Goal: Transaction & Acquisition: Purchase product/service

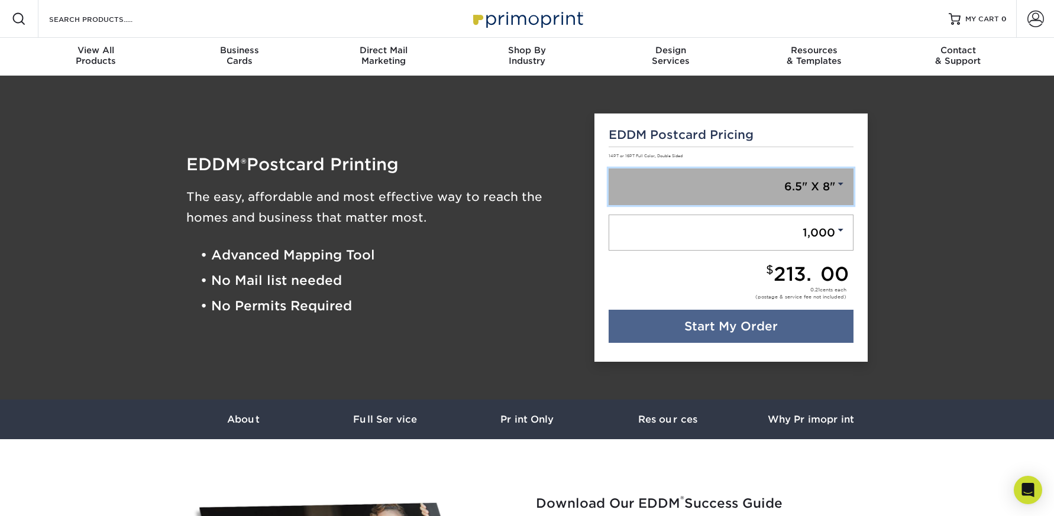
click at [800, 194] on link "6.5" X 8"" at bounding box center [731, 187] width 245 height 37
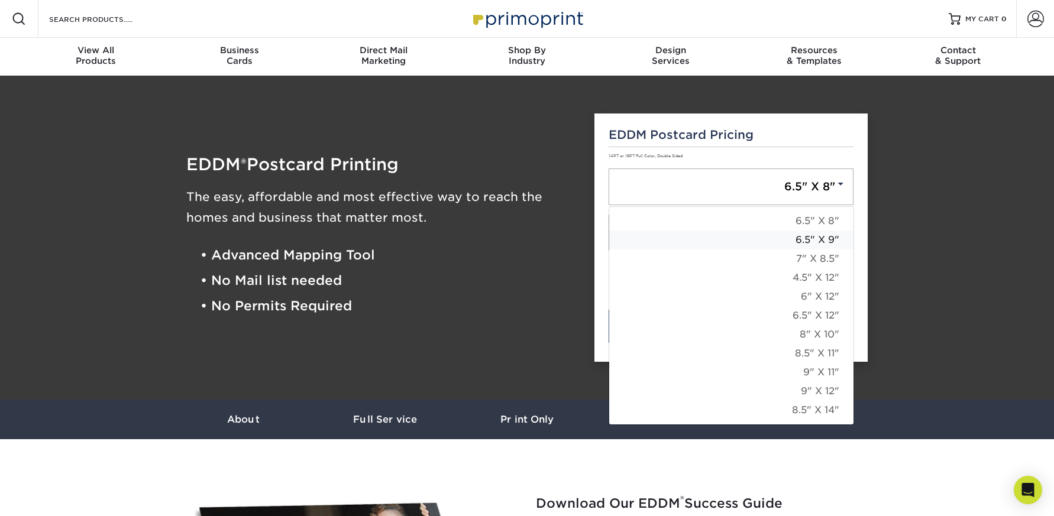
click at [802, 240] on link "6.5" X 9"" at bounding box center [731, 240] width 244 height 19
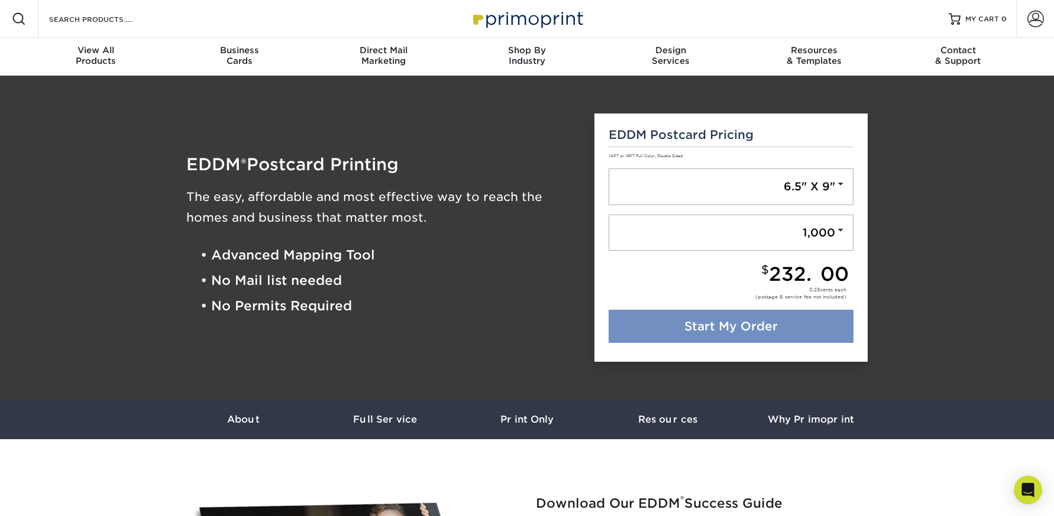
click at [767, 329] on link "Start My Order" at bounding box center [731, 326] width 245 height 33
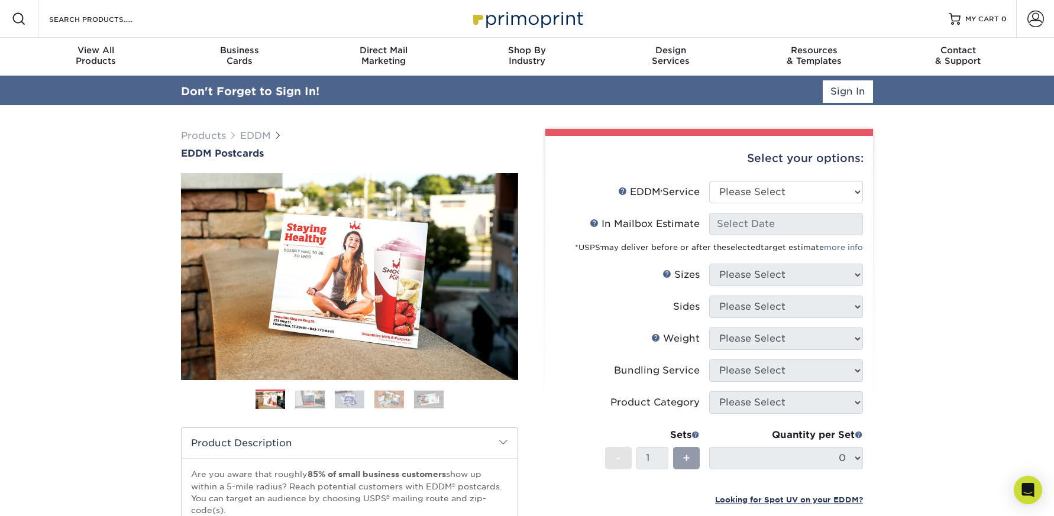
click at [799, 161] on div "Select your options:" at bounding box center [709, 158] width 309 height 45
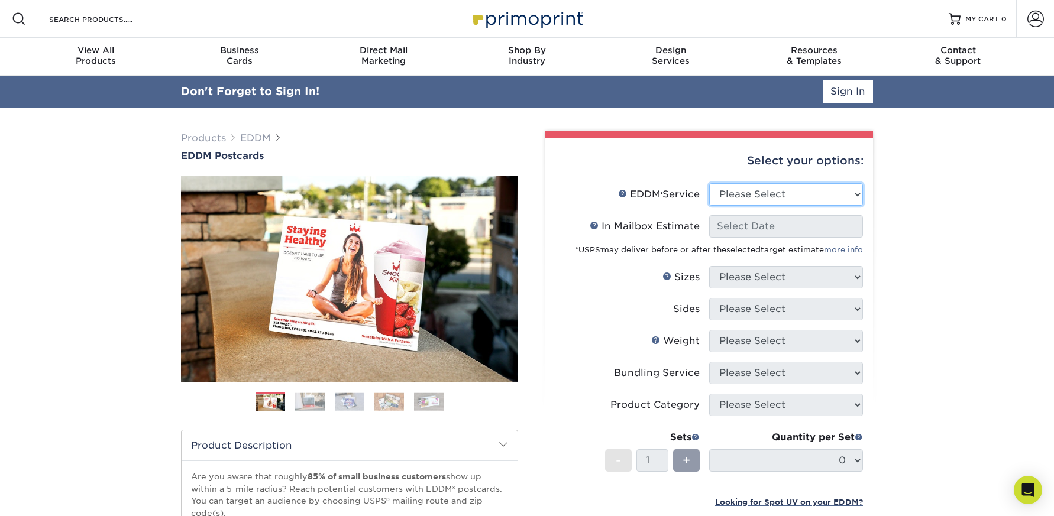
click at [801, 197] on select "Please Select Full Service Print Only" at bounding box center [786, 194] width 154 height 22
select select "full_service"
click at [709, 183] on select "Please Select Full Service Print Only" at bounding box center [786, 194] width 154 height 22
select select "-1"
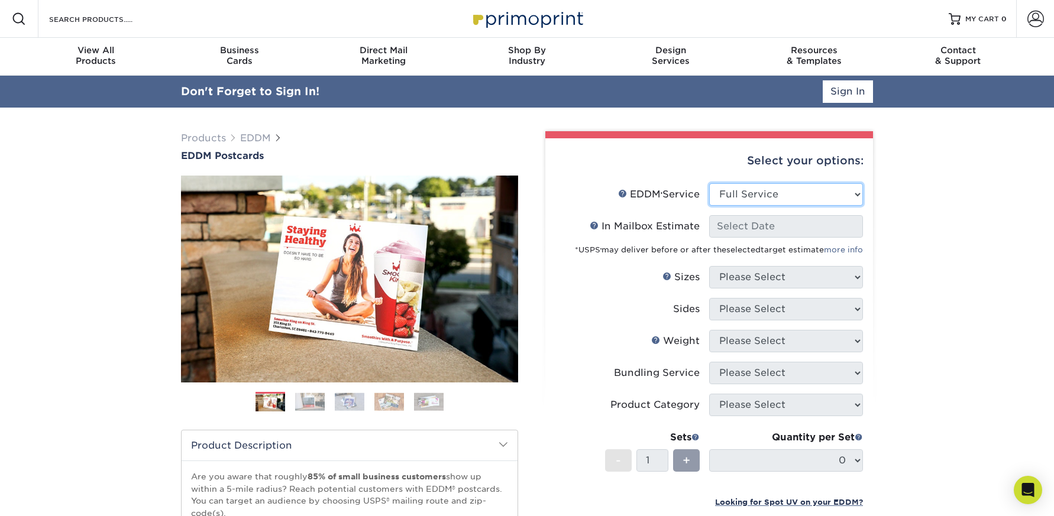
select select "-1"
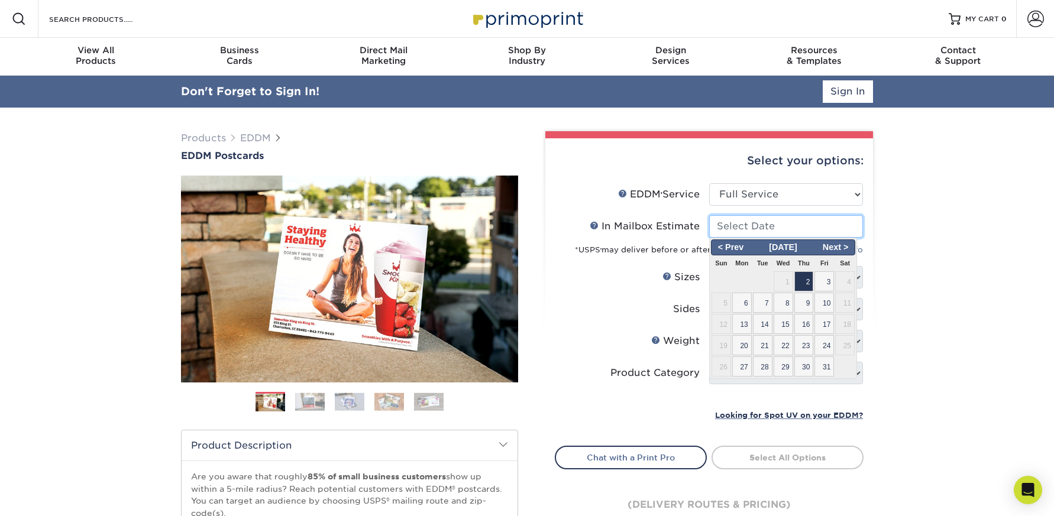
click at [780, 227] on input "In Mailbox Estimate Help In Mailbox Estimate" at bounding box center [786, 226] width 154 height 22
click at [846, 248] on span "Next >" at bounding box center [836, 247] width 36 height 13
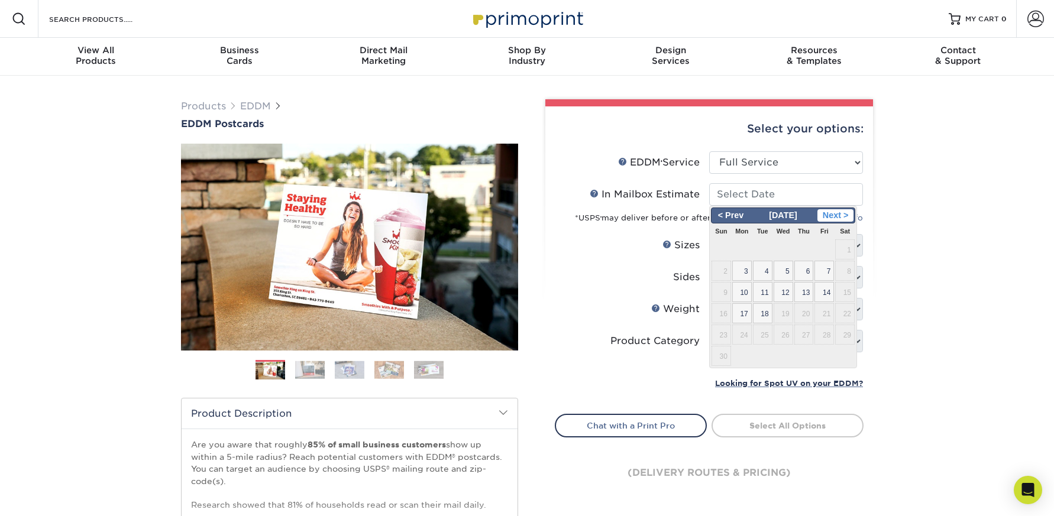
click at [836, 219] on span "Next >" at bounding box center [836, 215] width 36 height 13
click at [738, 218] on span "< Prev" at bounding box center [731, 215] width 36 height 13
click at [764, 314] on span "18" at bounding box center [763, 313] width 20 height 20
type input "2025-11-18"
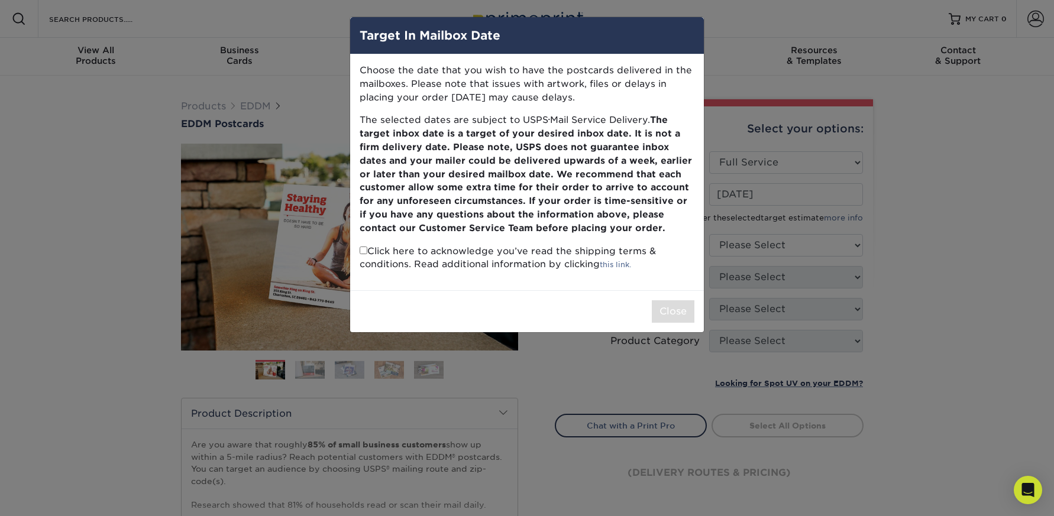
click at [425, 232] on div "Target In Mailbox Date Choose the date that you wish to have the postcards deli…" at bounding box center [527, 175] width 355 height 316
click at [363, 248] on input "checkbox" at bounding box center [364, 251] width 8 height 8
checkbox input "true"
click at [669, 308] on button "Close" at bounding box center [673, 312] width 43 height 22
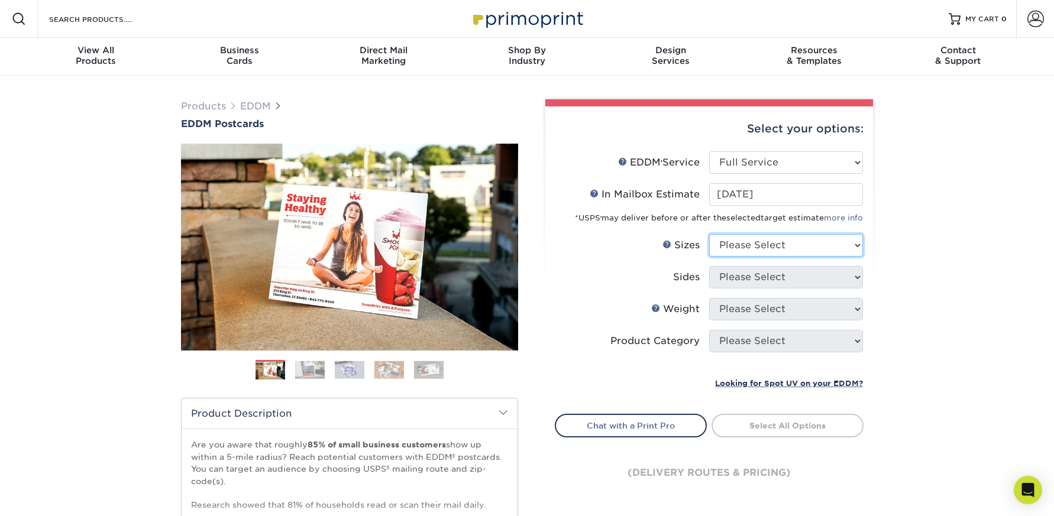
click at [811, 241] on select "Please Select 4.5" x 12" 6" x 12" 6.5" x 8" 6.5" x 9" 6.5" x 12" 7" x 8.5" 8" x…" at bounding box center [786, 245] width 154 height 22
select select "6.50x9.00"
click at [709, 234] on select "Please Select 4.5" x 12" 6" x 12" 6.5" x 8" 6.5" x 9" 6.5" x 12" 7" x 8.5" 8" x…" at bounding box center [786, 245] width 154 height 22
click at [797, 276] on select "Please Select Print Both Sides Print Front Only" at bounding box center [786, 277] width 154 height 22
select select "13abbda7-1d64-4f25-8bb2-c179b224825d"
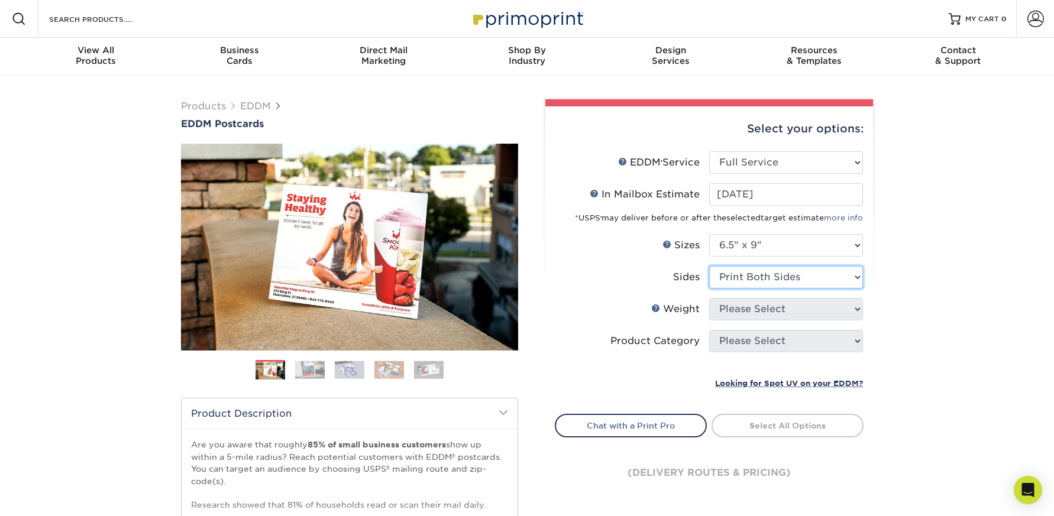
click at [709, 266] on select "Please Select Print Both Sides Print Front Only" at bounding box center [786, 277] width 154 height 22
click at [790, 308] on select "Please Select 16PT 14PT" at bounding box center [786, 309] width 154 height 22
select select "14PT"
click at [709, 298] on select "Please Select 16PT 14PT" at bounding box center [786, 309] width 154 height 22
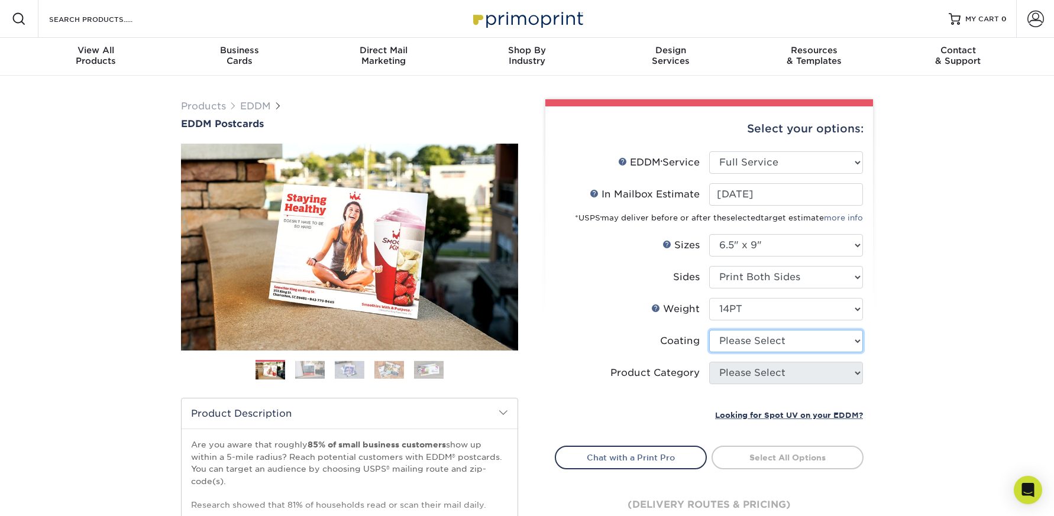
click at [777, 336] on select at bounding box center [786, 341] width 154 height 22
select select "121bb7b5-3b4d-429f-bd8d-bbf80e953313"
click at [709, 330] on select at bounding box center [786, 341] width 154 height 22
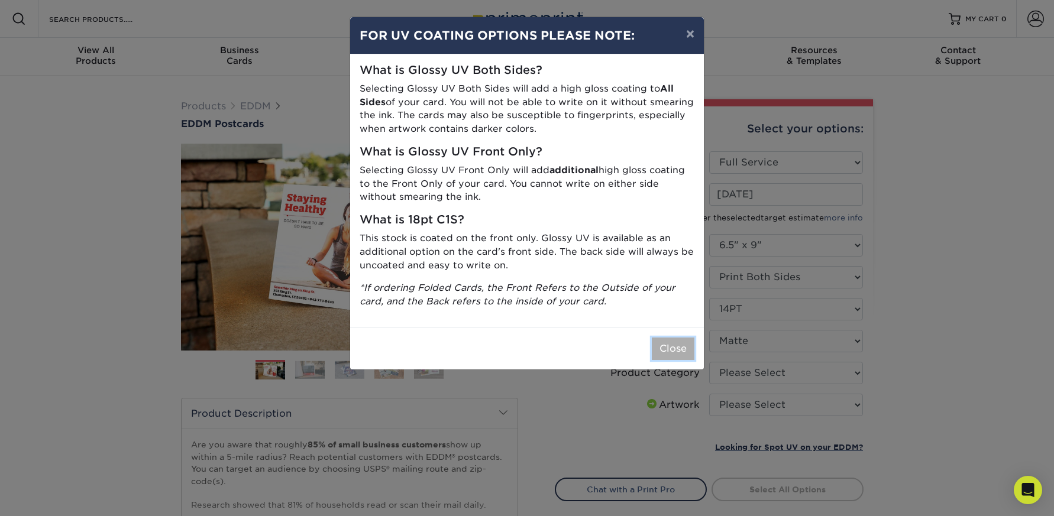
click at [665, 343] on button "Close" at bounding box center [673, 349] width 43 height 22
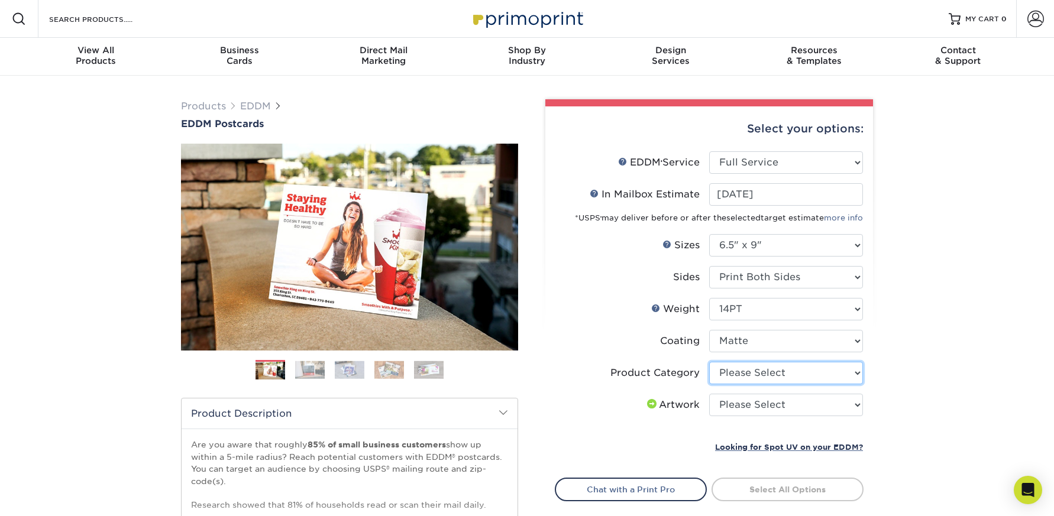
click at [777, 373] on select "Please Select Postcards" at bounding box center [786, 373] width 154 height 22
select select "9b7272e0-d6c8-4c3c-8e97-d3a1bcdab858"
click at [709, 362] on select "Please Select Postcards" at bounding box center [786, 373] width 154 height 22
click at [757, 409] on select "Please Select I will upload files I need a design - $150" at bounding box center [786, 405] width 154 height 22
select select "upload"
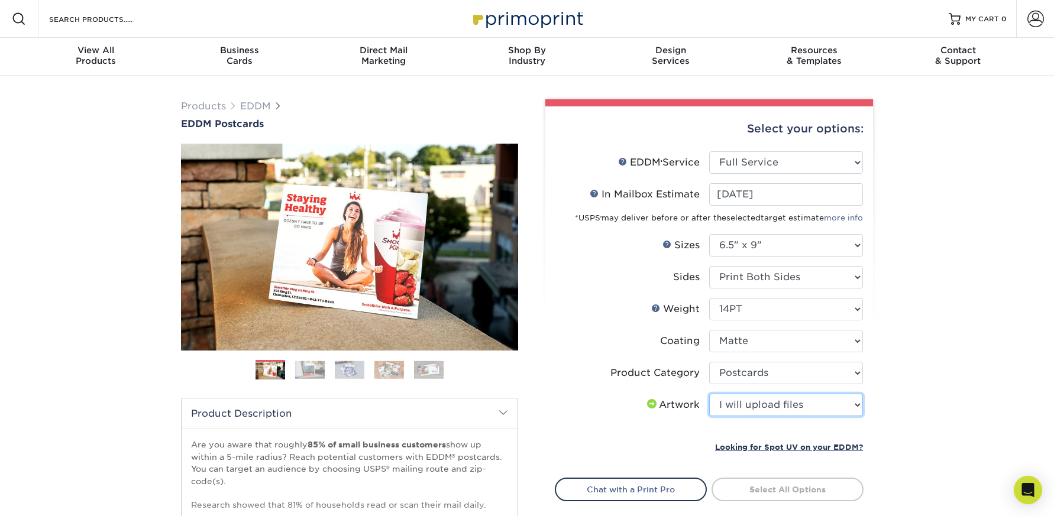
click at [709, 394] on select "Please Select I will upload files I need a design - $150" at bounding box center [786, 405] width 154 height 22
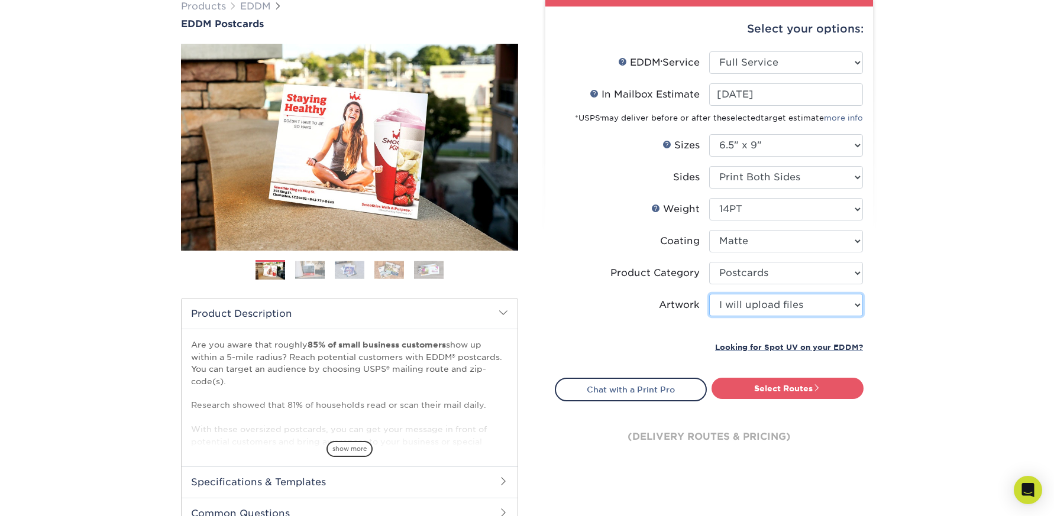
scroll to position [106, 0]
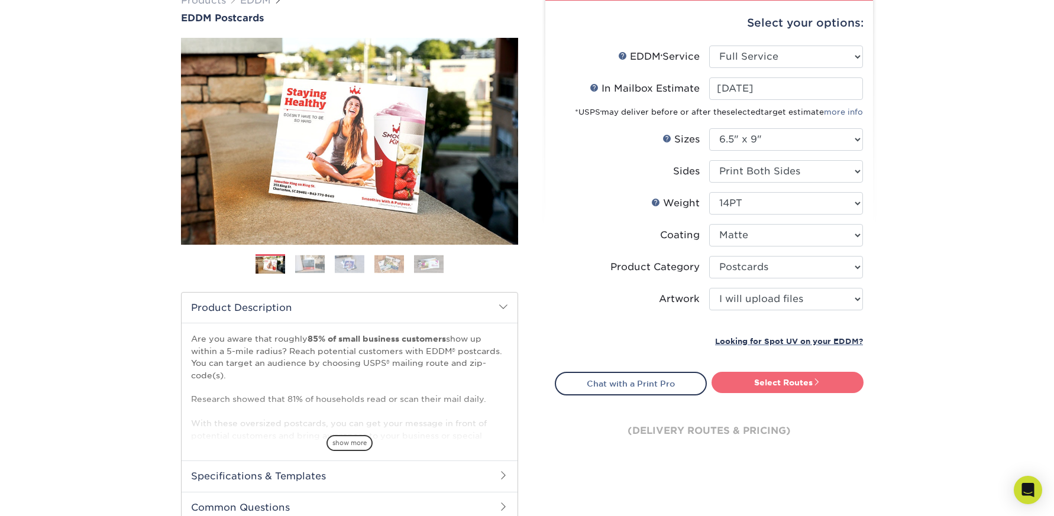
click at [763, 390] on link "Select Routes" at bounding box center [788, 382] width 152 height 21
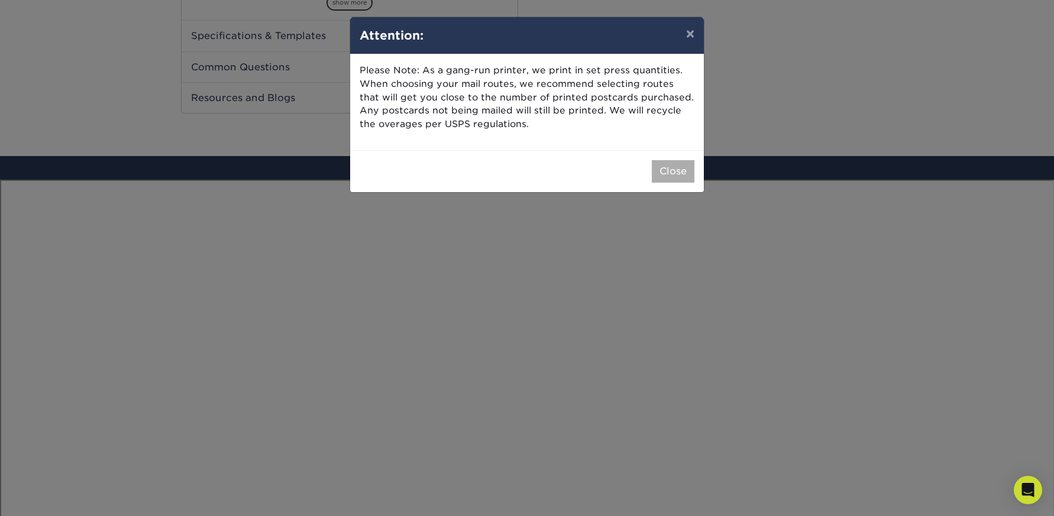
scroll to position [689, 0]
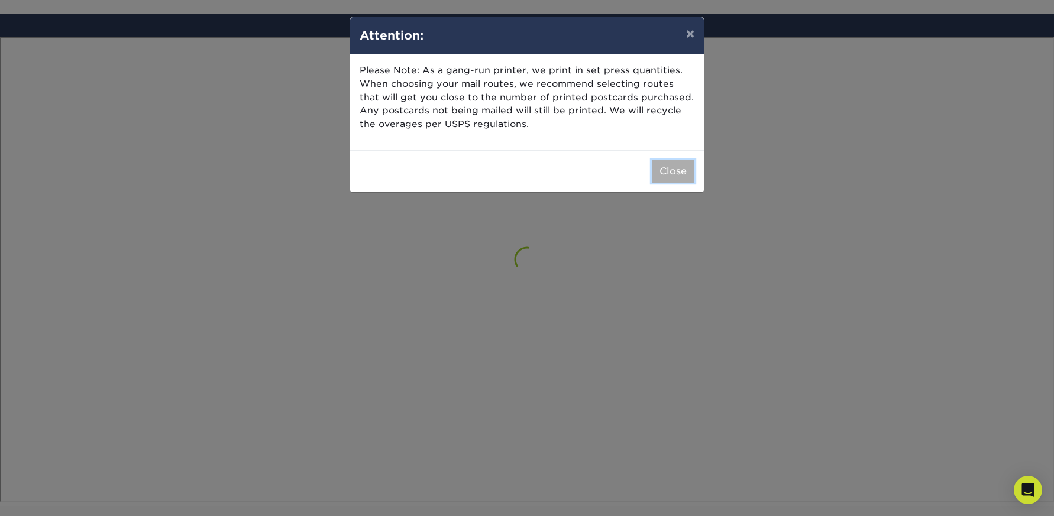
click at [686, 168] on button "Close" at bounding box center [673, 171] width 43 height 22
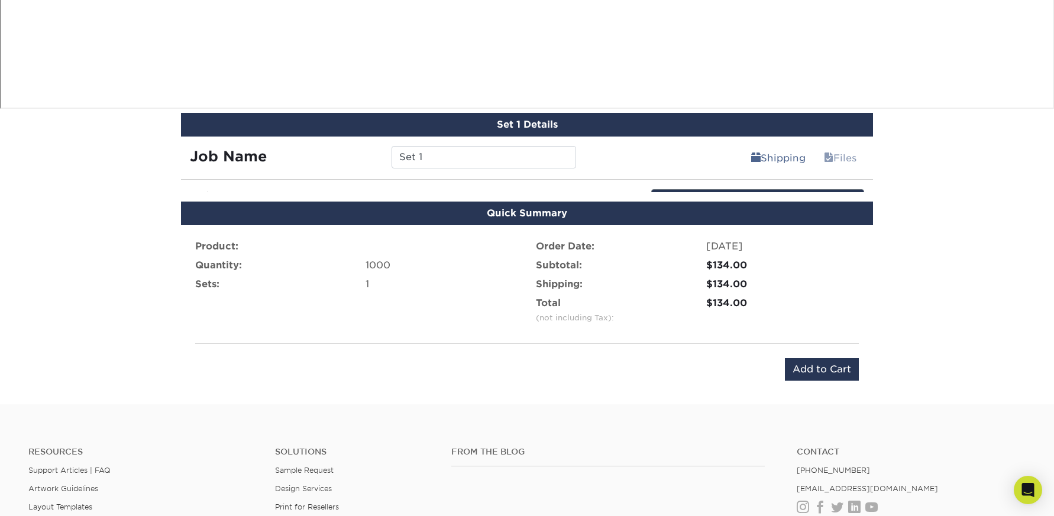
scroll to position [1094, 0]
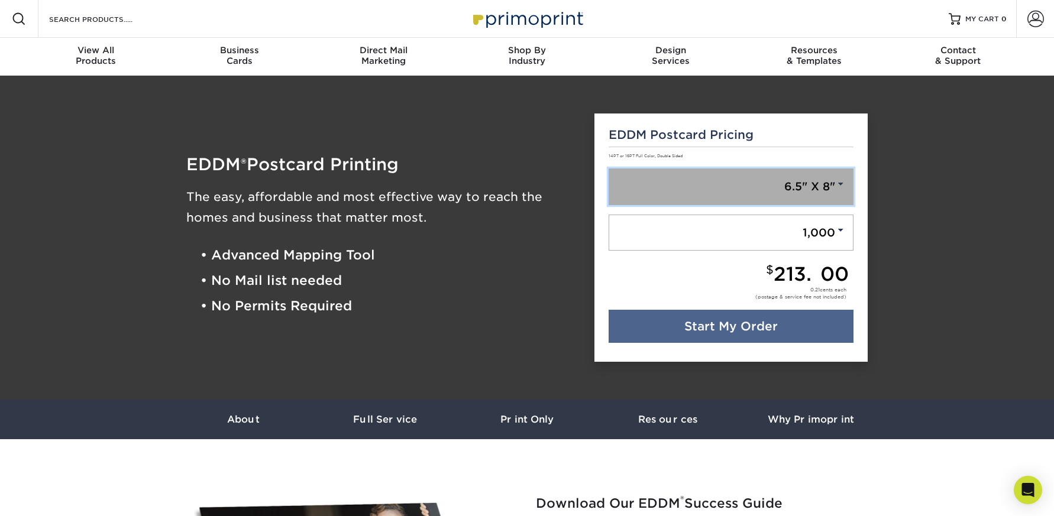
click at [766, 188] on link "6.5" X 8"" at bounding box center [731, 187] width 245 height 37
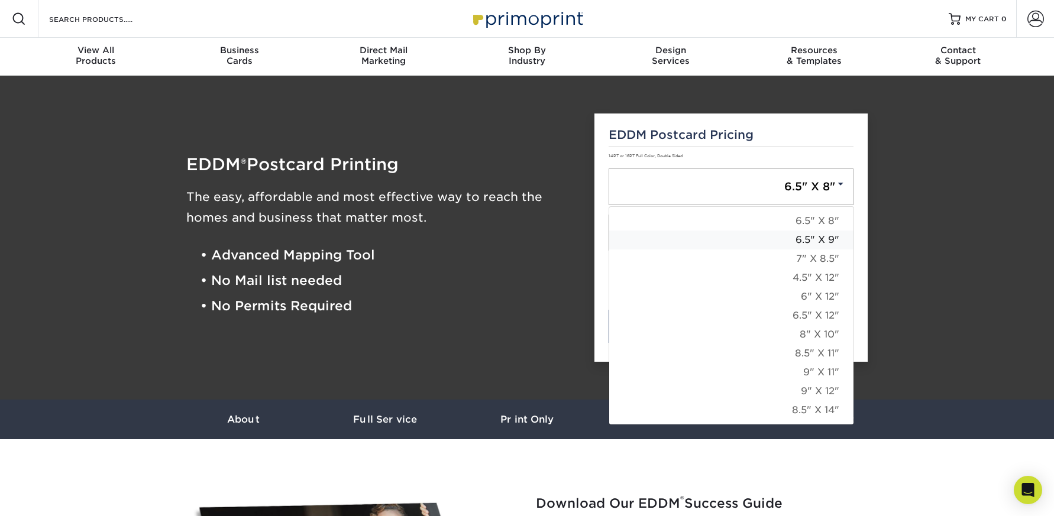
click at [773, 235] on link "6.5" X 9"" at bounding box center [731, 240] width 244 height 19
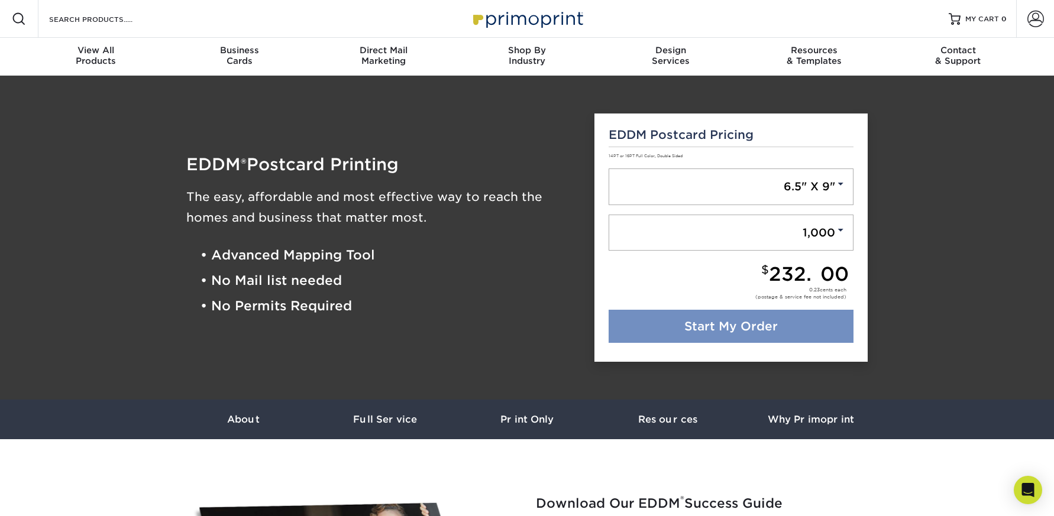
click at [725, 322] on link "Start My Order" at bounding box center [731, 326] width 245 height 33
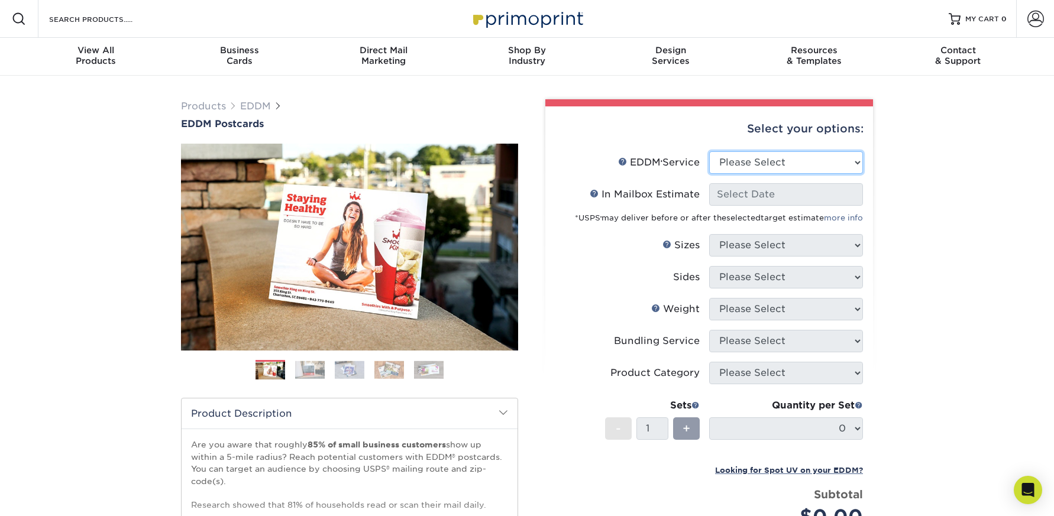
click at [759, 170] on select "Please Select Full Service Print Only" at bounding box center [786, 162] width 154 height 22
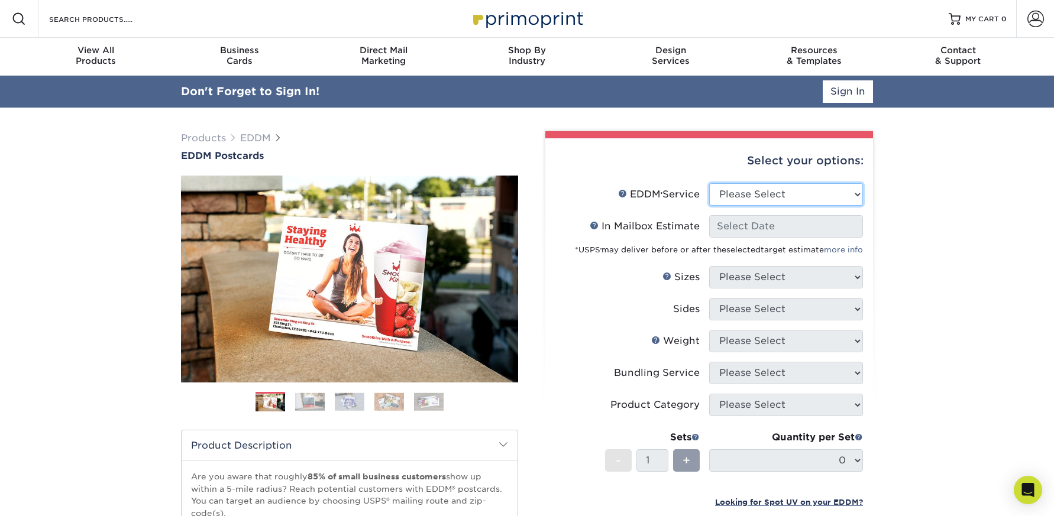
select select "full_service"
click at [709, 183] on select "Please Select Full Service Print Only" at bounding box center [786, 194] width 154 height 22
select select "-1"
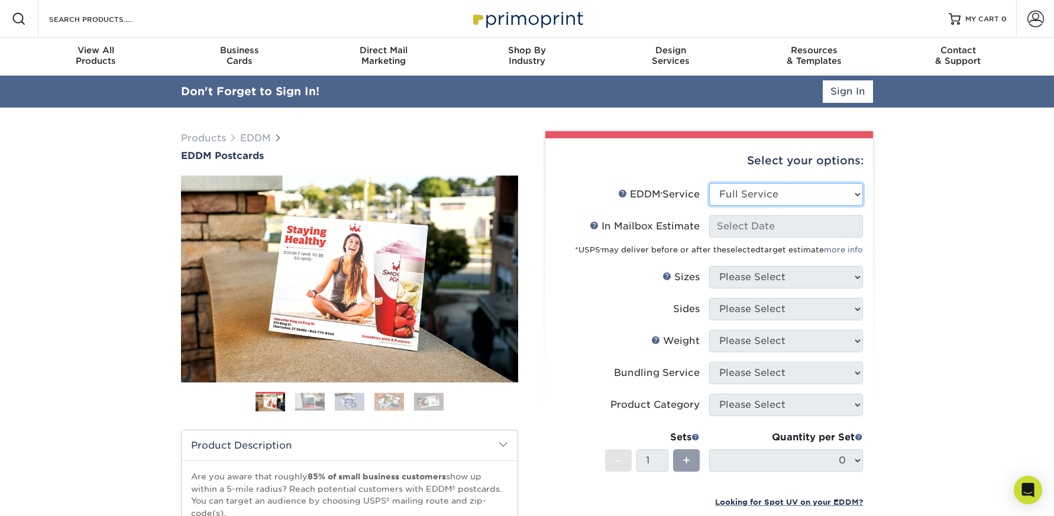
select select "-1"
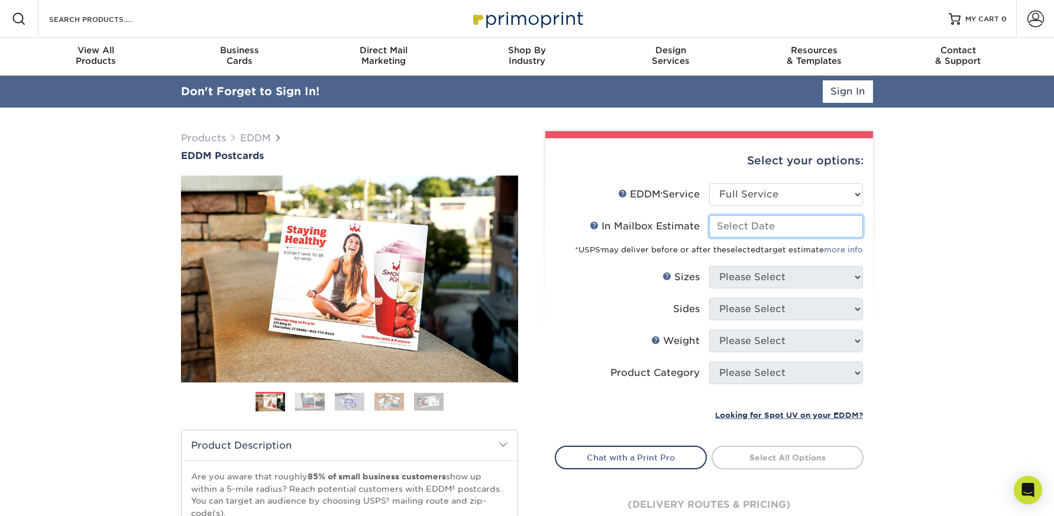
click at [747, 227] on input "In Mailbox Estimate Help In Mailbox Estimate" at bounding box center [786, 226] width 154 height 22
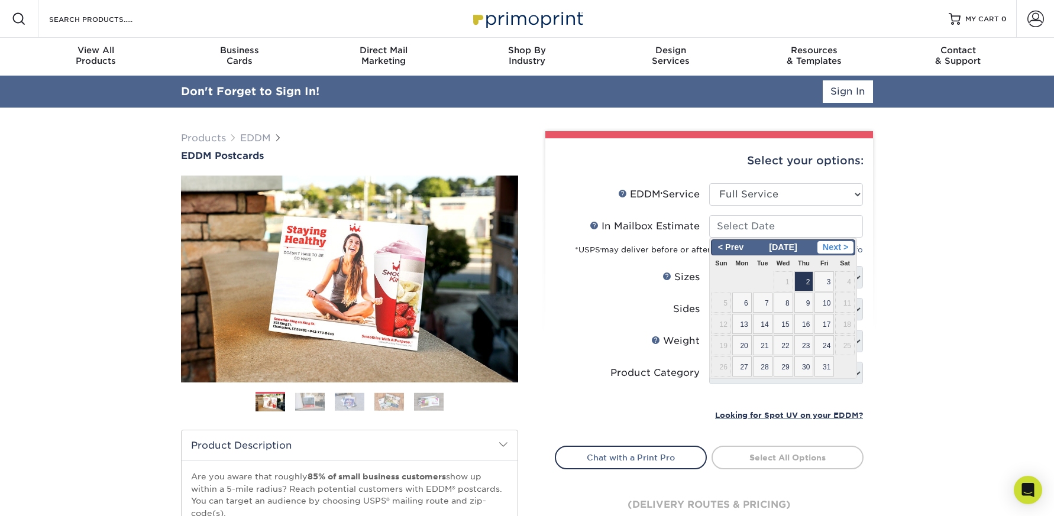
click at [840, 247] on span "Next >" at bounding box center [836, 247] width 36 height 13
click at [765, 343] on span "18" at bounding box center [763, 345] width 20 height 20
type input "2025-11-18"
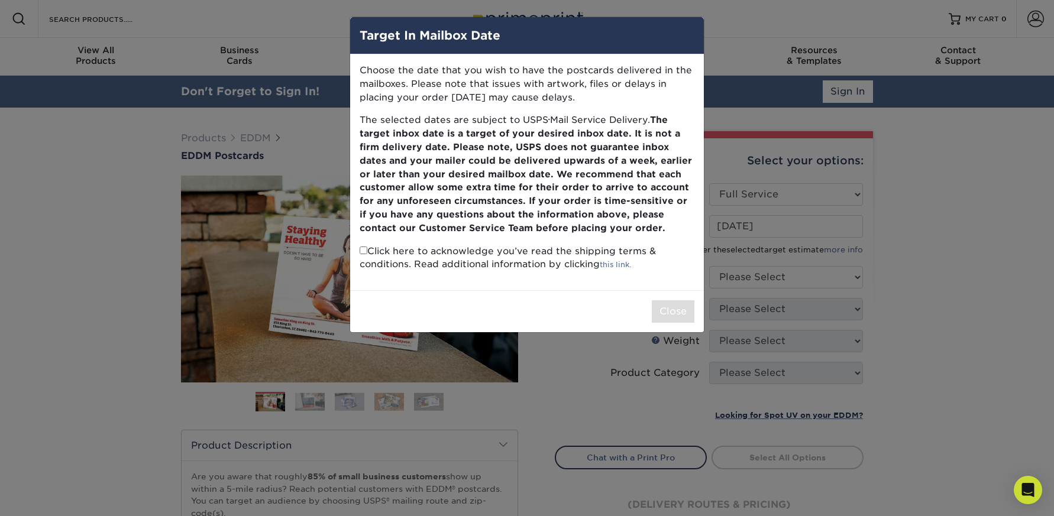
click at [366, 252] on input "checkbox" at bounding box center [364, 251] width 8 height 8
checkbox input "true"
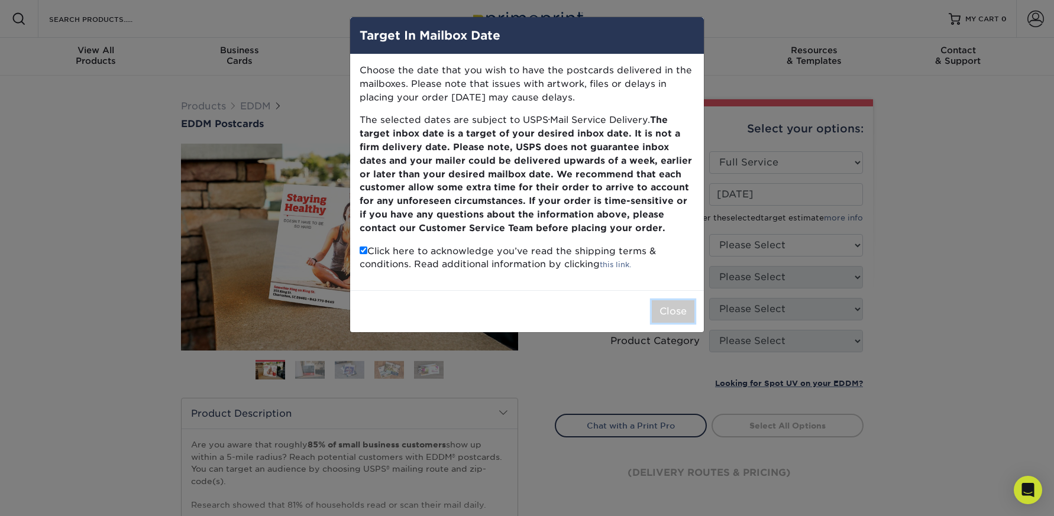
click at [681, 310] on button "Close" at bounding box center [673, 312] width 43 height 22
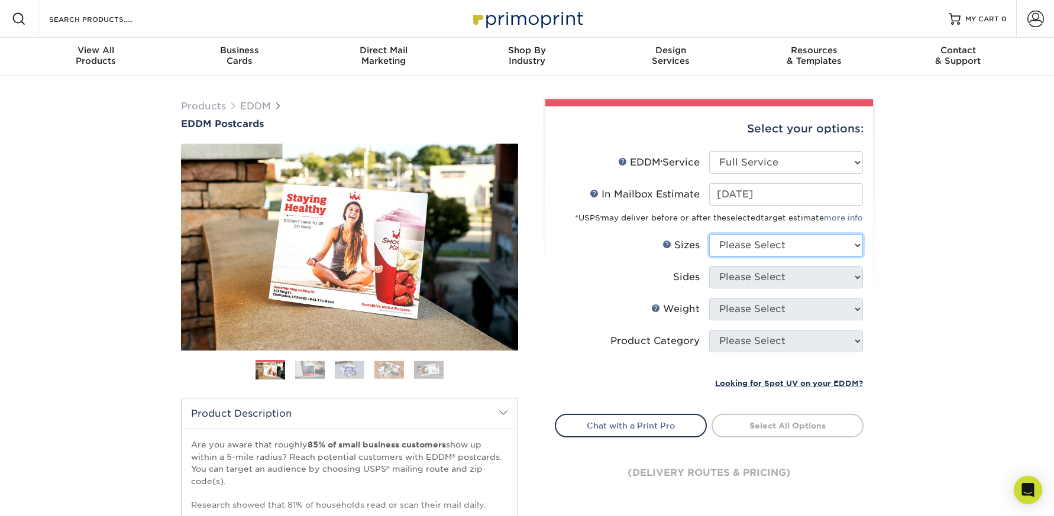
click at [772, 237] on select "Please Select 4.5" x 12" 6" x 12" 6.5" x 8" 6.5" x 9" 6.5" x 12" 7" x 8.5" 8" x…" at bounding box center [786, 245] width 154 height 22
select select "6.50x9.00"
click at [709, 234] on select "Please Select 4.5" x 12" 6" x 12" 6.5" x 8" 6.5" x 9" 6.5" x 12" 7" x 8.5" 8" x…" at bounding box center [786, 245] width 154 height 22
click at [776, 276] on select "Please Select Print Both Sides Print Front Only" at bounding box center [786, 277] width 154 height 22
select select "13abbda7-1d64-4f25-8bb2-c179b224825d"
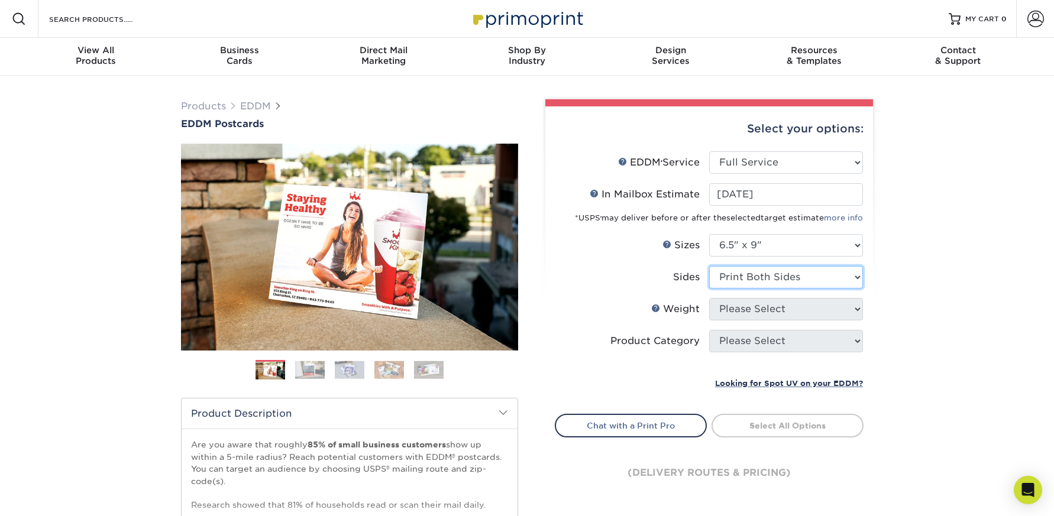
click at [709, 266] on select "Please Select Print Both Sides Print Front Only" at bounding box center [786, 277] width 154 height 22
click at [774, 302] on select "Please Select 16PT 14PT" at bounding box center [786, 309] width 154 height 22
select select "14PT"
click at [709, 298] on select "Please Select 16PT 14PT" at bounding box center [786, 309] width 154 height 22
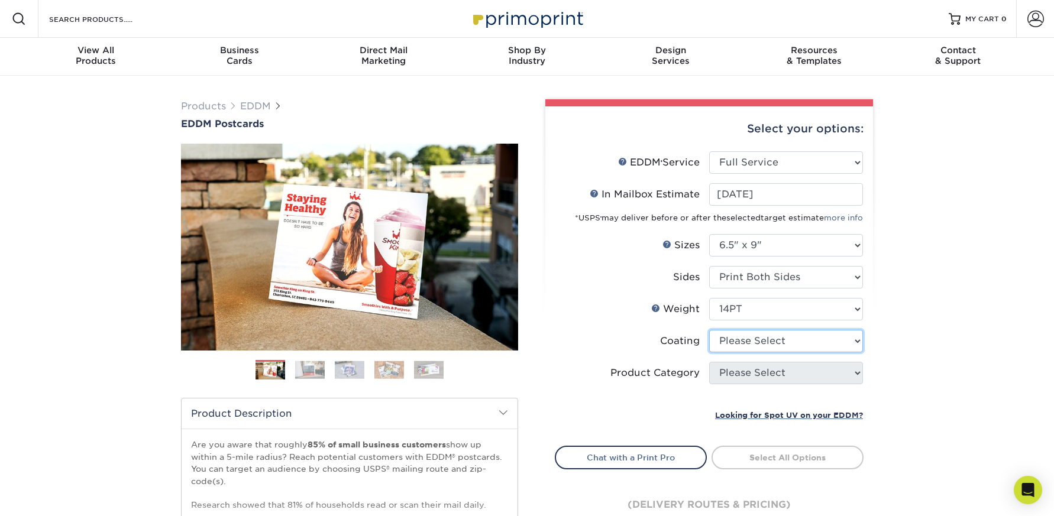
click at [764, 338] on select at bounding box center [786, 341] width 154 height 22
select select "121bb7b5-3b4d-429f-bd8d-bbf80e953313"
click at [709, 330] on select at bounding box center [786, 341] width 154 height 22
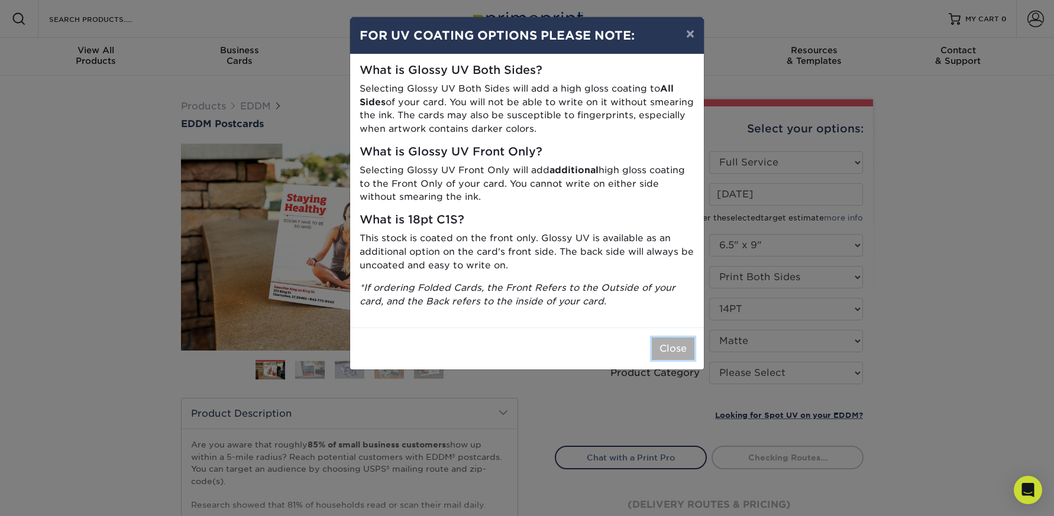
click at [668, 340] on button "Close" at bounding box center [673, 349] width 43 height 22
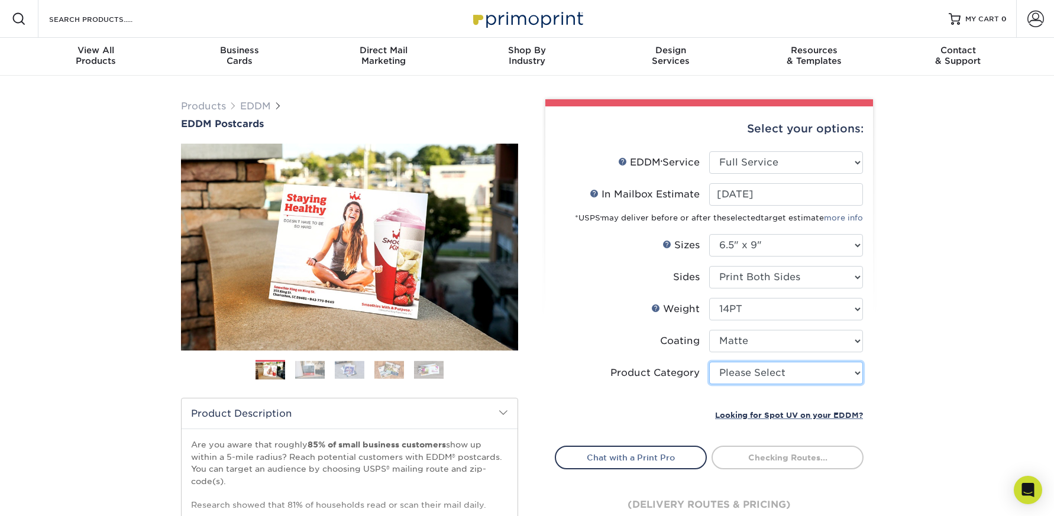
click at [736, 363] on select "Please Select Postcards" at bounding box center [786, 373] width 154 height 22
select select "9b7272e0-d6c8-4c3c-8e97-d3a1bcdab858"
click at [709, 362] on select "Please Select Postcards" at bounding box center [786, 373] width 154 height 22
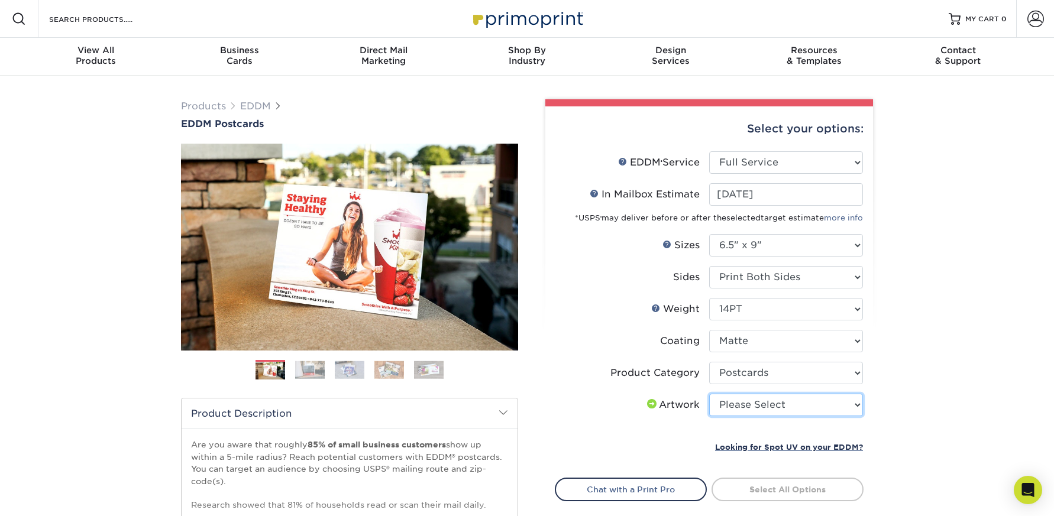
click at [741, 407] on select "Please Select I will upload files I need a design - $150" at bounding box center [786, 405] width 154 height 22
select select "upload"
click at [709, 394] on select "Please Select I will upload files I need a design - $150" at bounding box center [786, 405] width 154 height 22
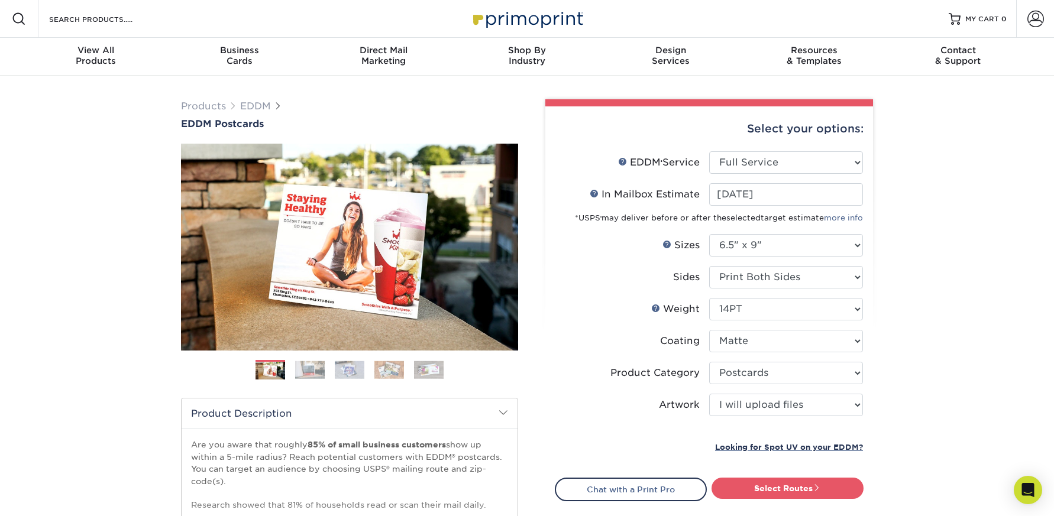
click at [738, 486] on link "Select Routes" at bounding box center [788, 488] width 152 height 21
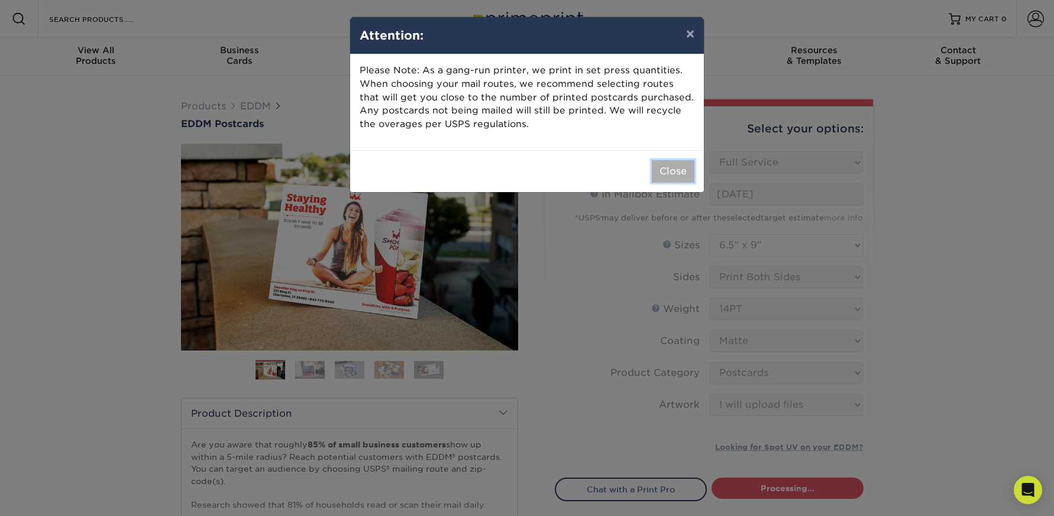
click at [668, 172] on button "Close" at bounding box center [673, 171] width 43 height 22
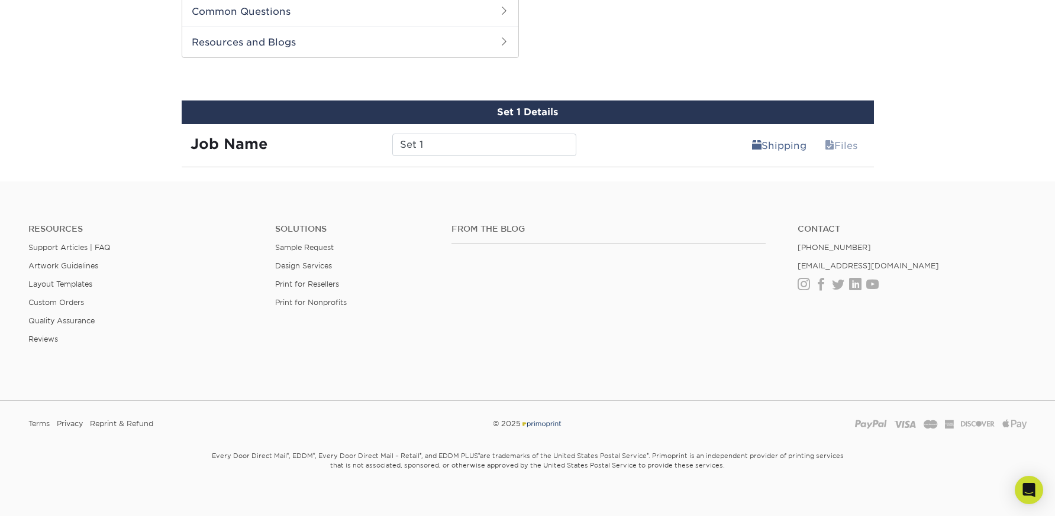
scroll to position [602, 0]
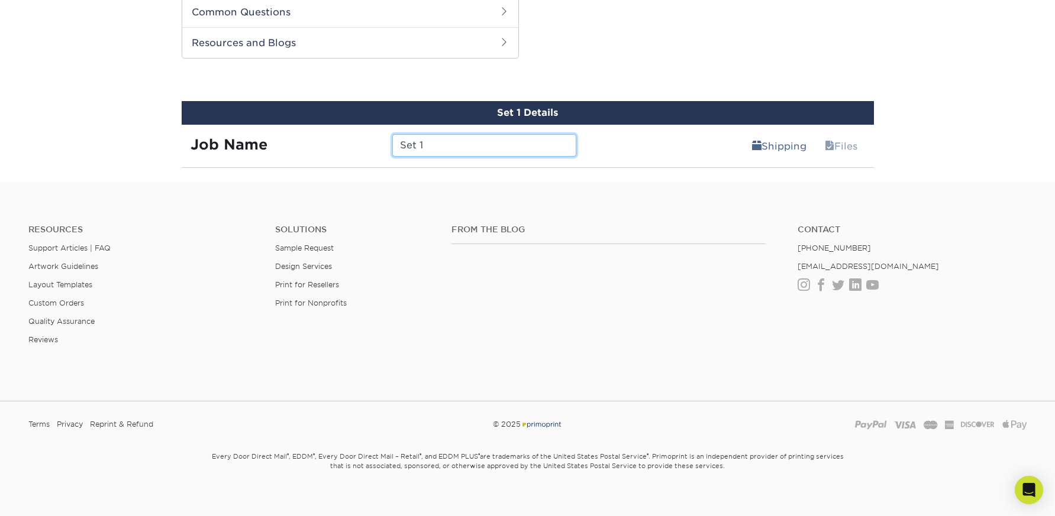
click at [468, 145] on input "Set 1" at bounding box center [484, 145] width 184 height 22
click at [477, 144] on input "Set 1" at bounding box center [484, 145] width 184 height 22
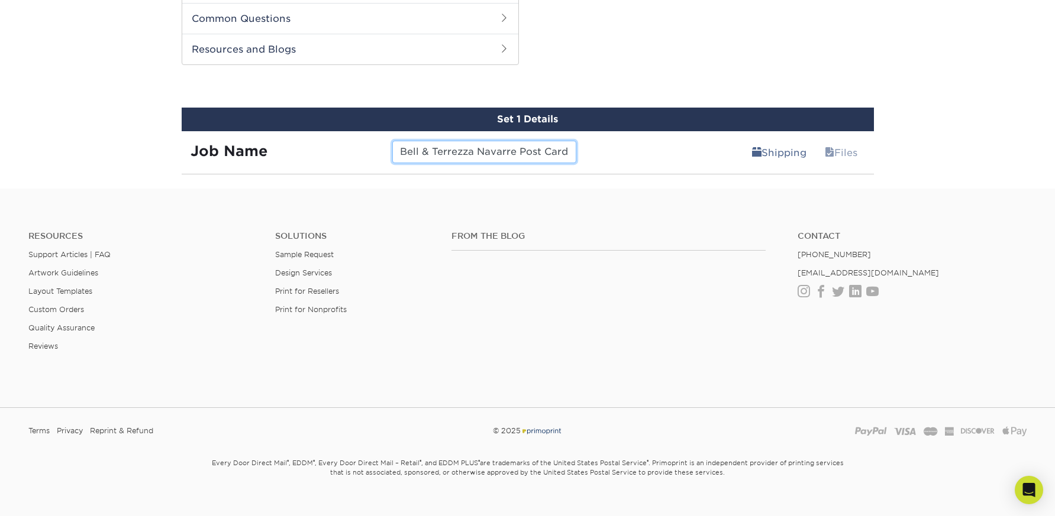
scroll to position [613, 0]
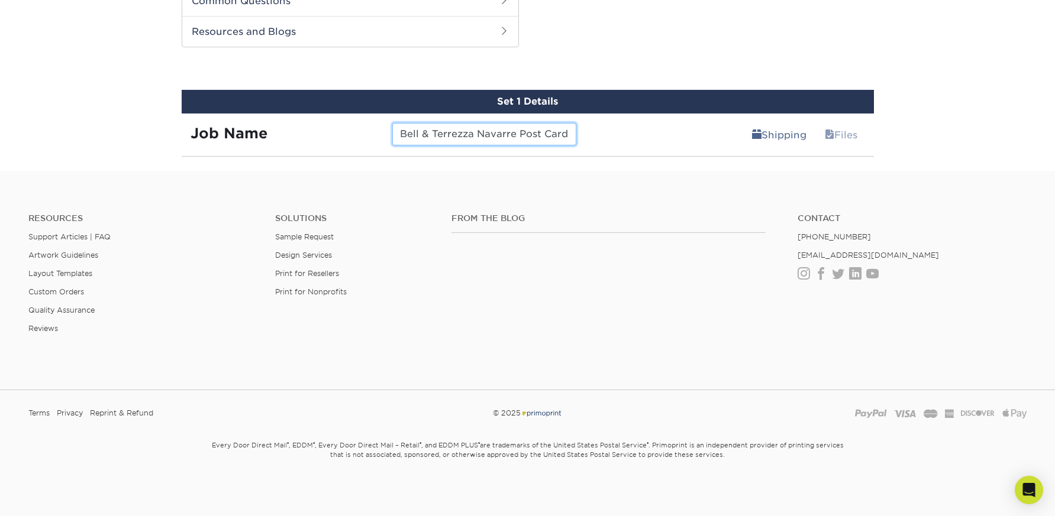
type input "Bell & Terrezza Navarre Post Card"
click at [769, 135] on link "Shipping" at bounding box center [779, 135] width 70 height 24
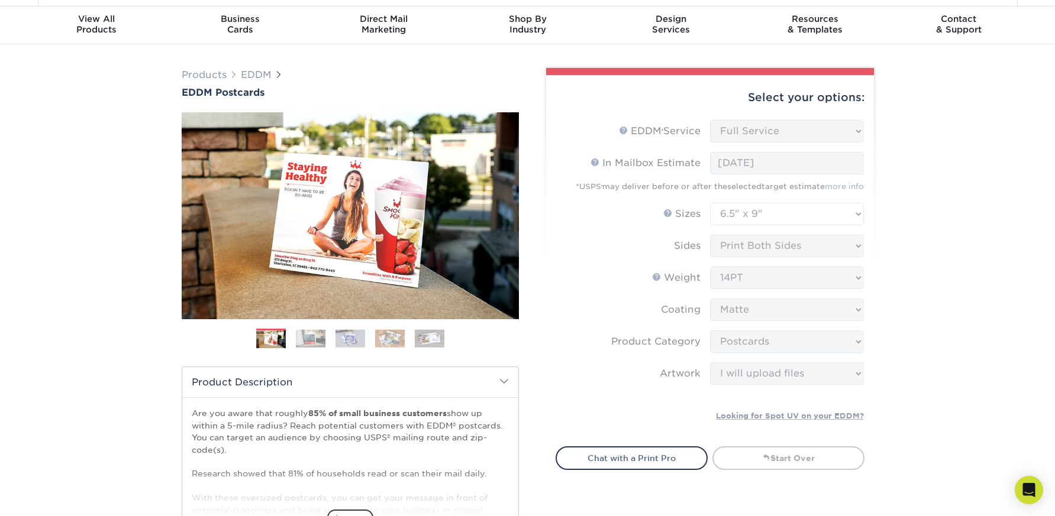
scroll to position [0, 0]
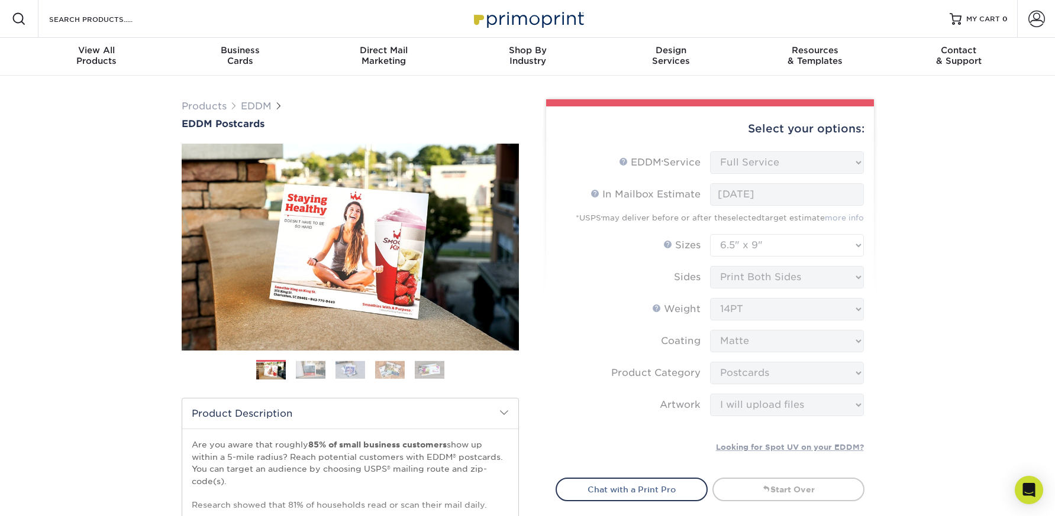
click at [786, 162] on form "EDDM Service Help EDDM ® Service Please Select Full Service Print Only < Prev" at bounding box center [709, 307] width 309 height 312
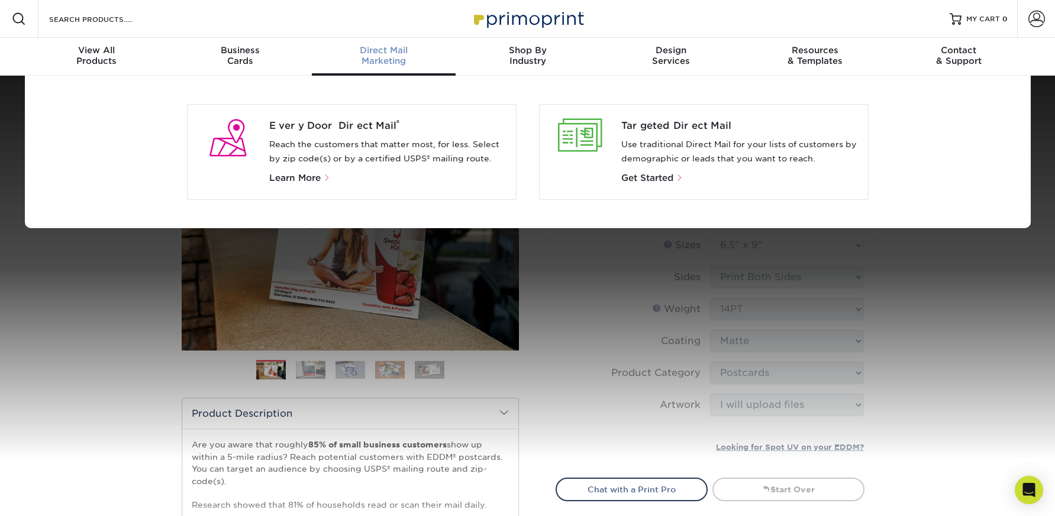
click at [384, 50] on span "Direct Mail" at bounding box center [384, 50] width 144 height 11
click at [332, 138] on p "Reach the customers that matter most, for less. Select by zip code(s) or by a c…" at bounding box center [387, 152] width 237 height 28
click at [334, 129] on span "Every Door Direct Mail ®" at bounding box center [387, 126] width 237 height 14
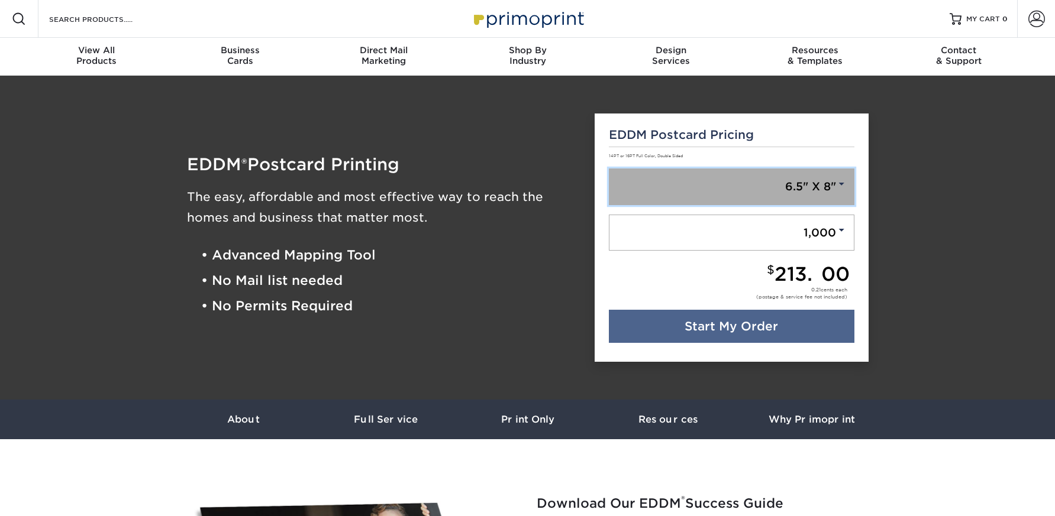
click at [720, 182] on link "6.5" X 8"" at bounding box center [731, 187] width 245 height 37
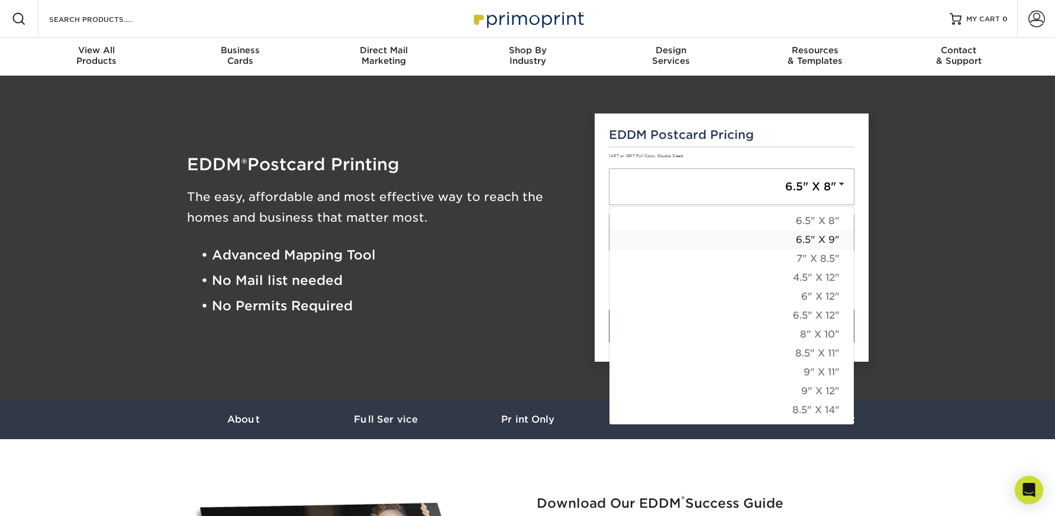
click at [748, 240] on link "6.5" X 9"" at bounding box center [731, 240] width 244 height 19
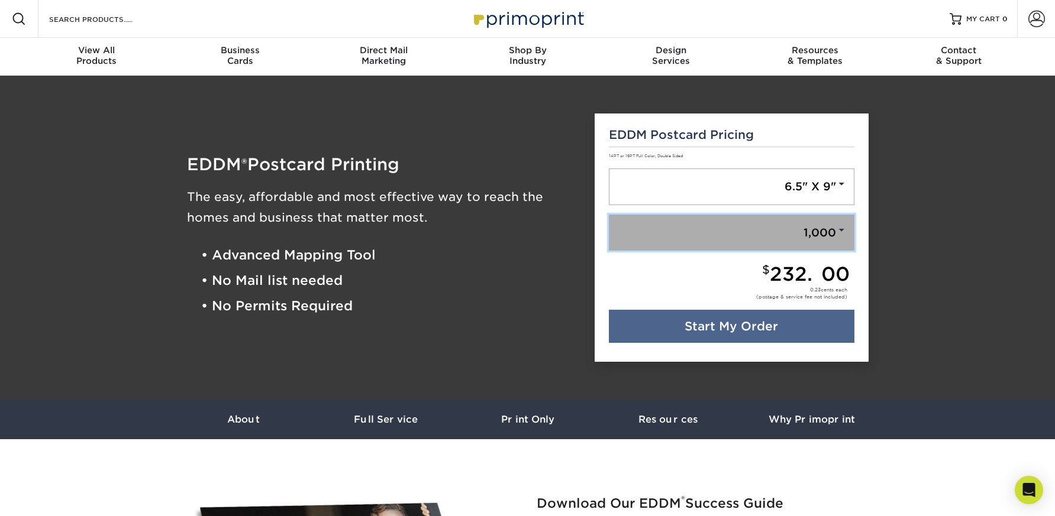
click at [790, 237] on link "1,000" at bounding box center [731, 233] width 245 height 37
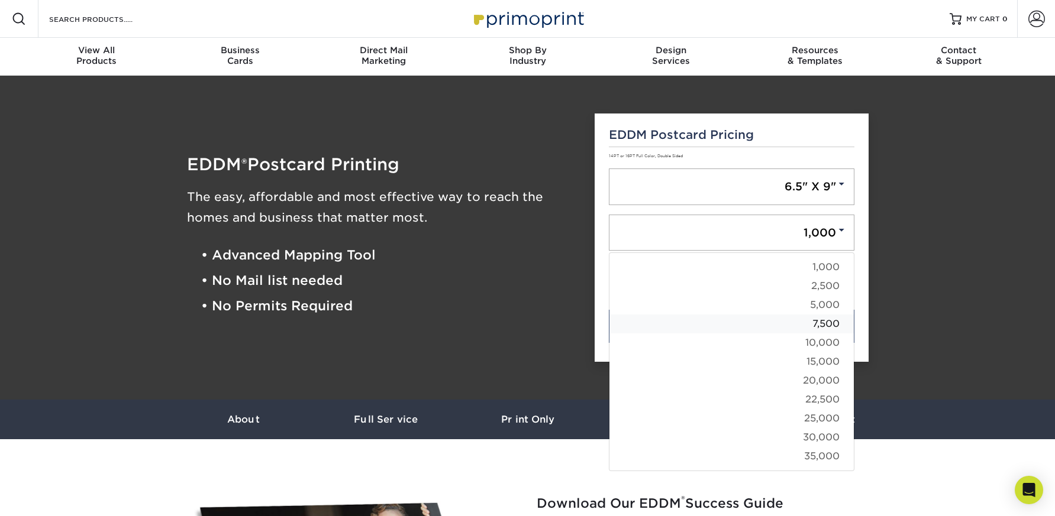
click at [770, 322] on link "7,500" at bounding box center [731, 324] width 244 height 19
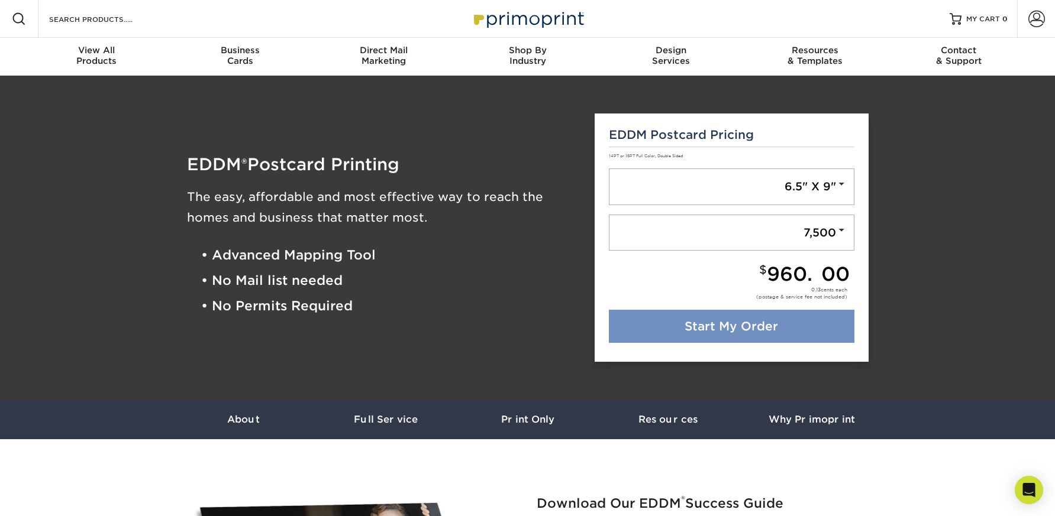
click at [734, 329] on link "Start My Order" at bounding box center [731, 326] width 245 height 33
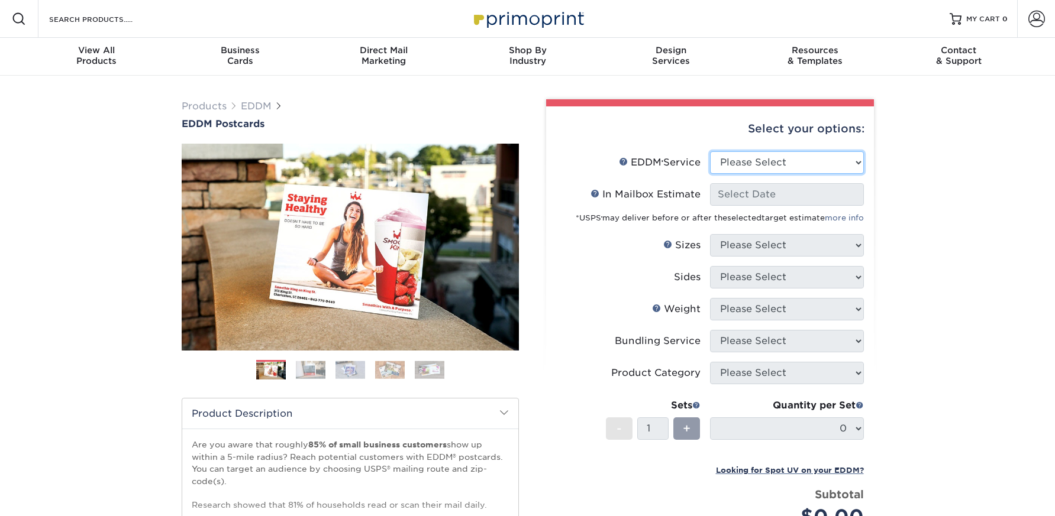
click at [771, 159] on select "Please Select Full Service Print Only" at bounding box center [787, 162] width 154 height 22
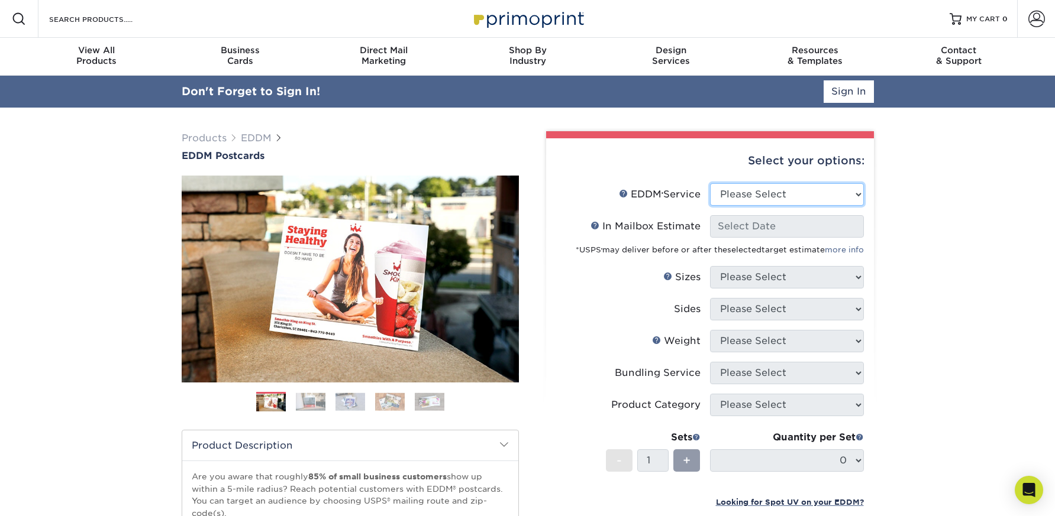
select select "full_service"
click at [710, 183] on select "Please Select Full Service Print Only" at bounding box center [787, 194] width 154 height 22
select select "-1"
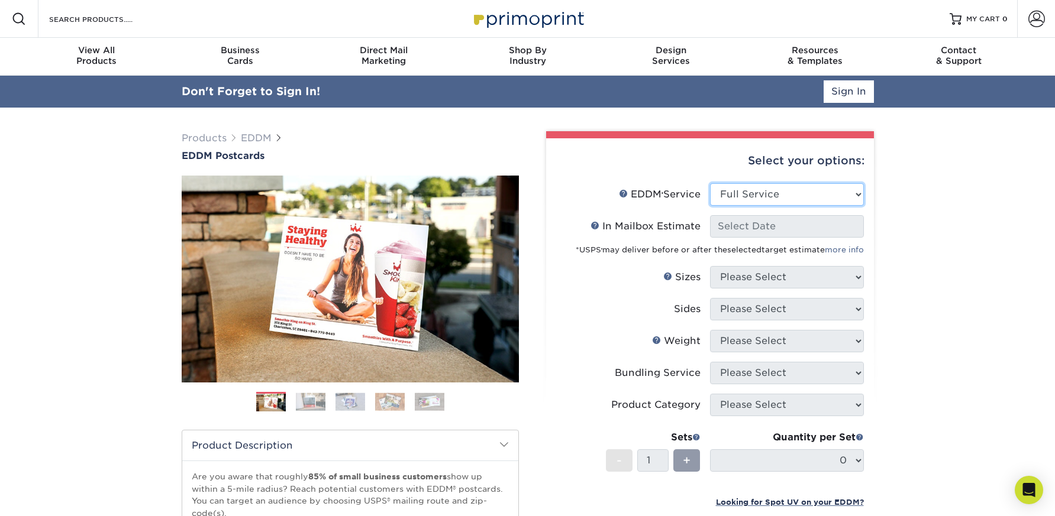
select select "-1"
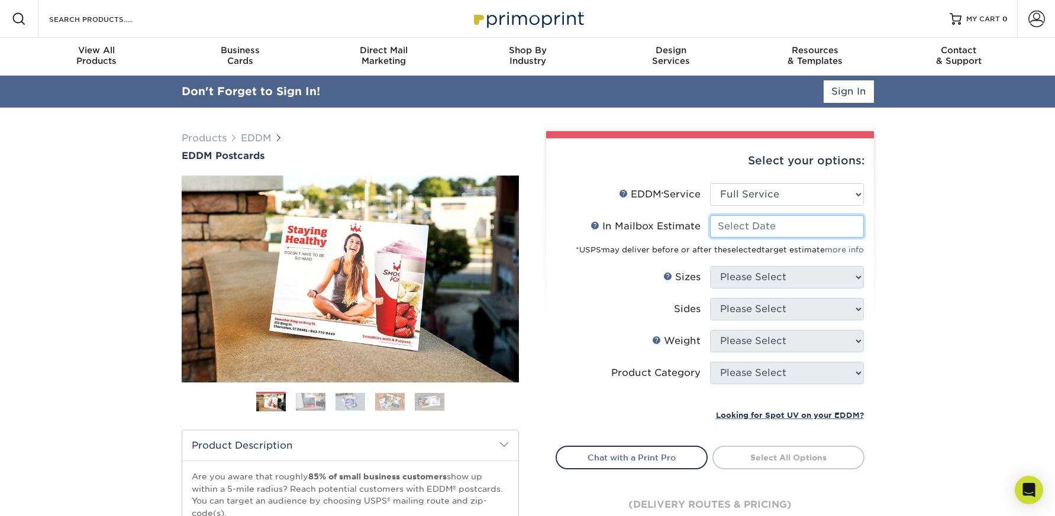
click at [748, 232] on input "In Mailbox Estimate Help In Mailbox Estimate" at bounding box center [787, 226] width 154 height 22
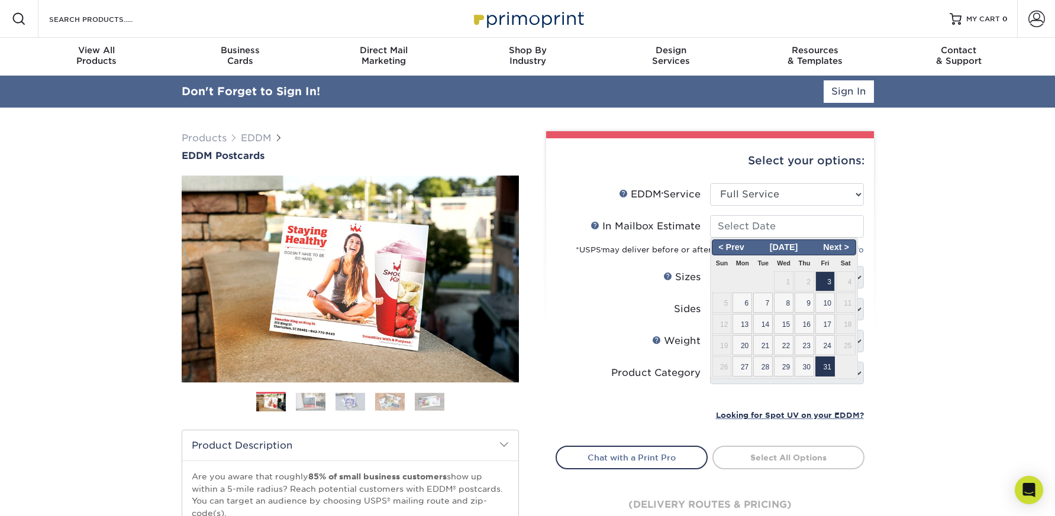
click at [826, 369] on span "31" at bounding box center [825, 367] width 20 height 20
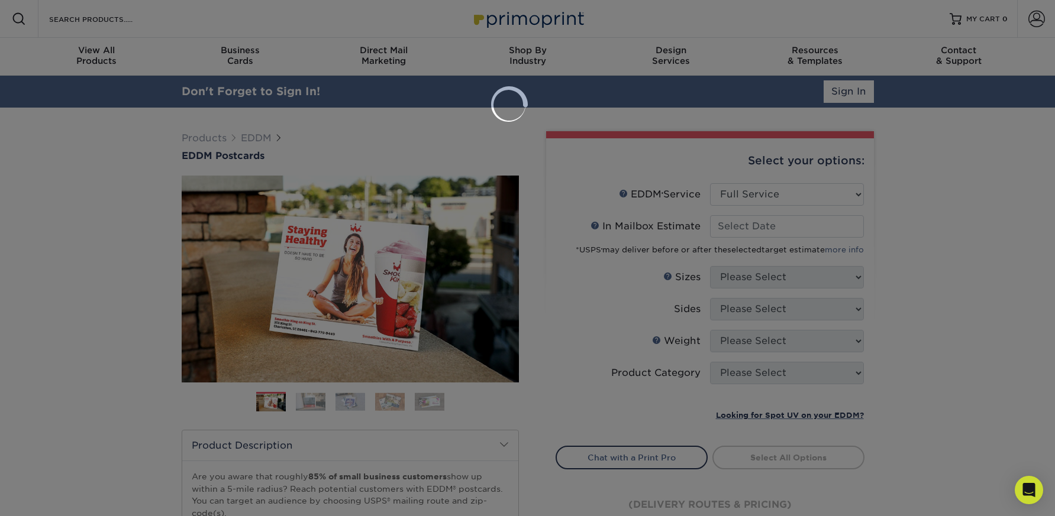
type input "[DATE]"
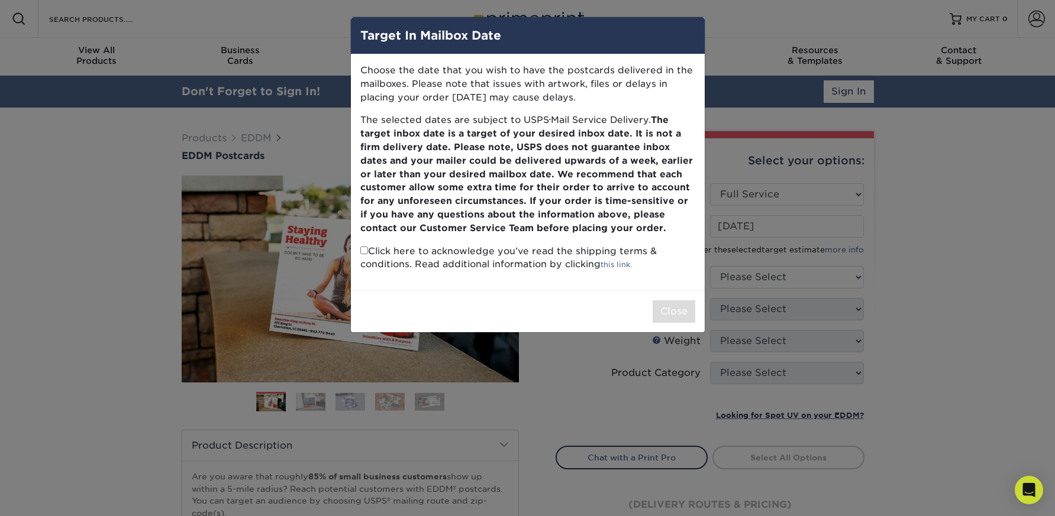
drag, startPoint x: 362, startPoint y: 253, endPoint x: 423, endPoint y: 256, distance: 61.0
click at [363, 253] on input "checkbox" at bounding box center [364, 251] width 8 height 8
checkbox input "true"
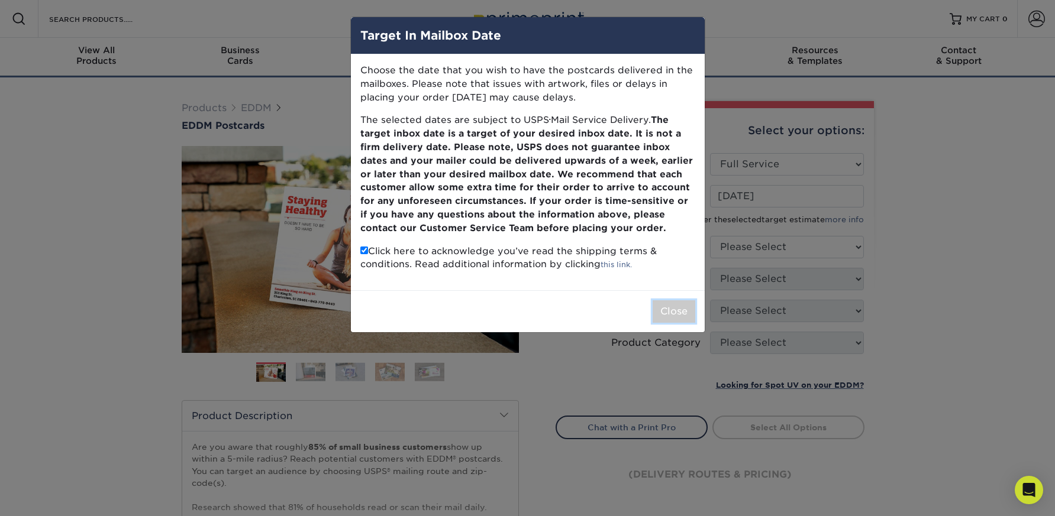
click at [669, 303] on button "Close" at bounding box center [673, 312] width 43 height 22
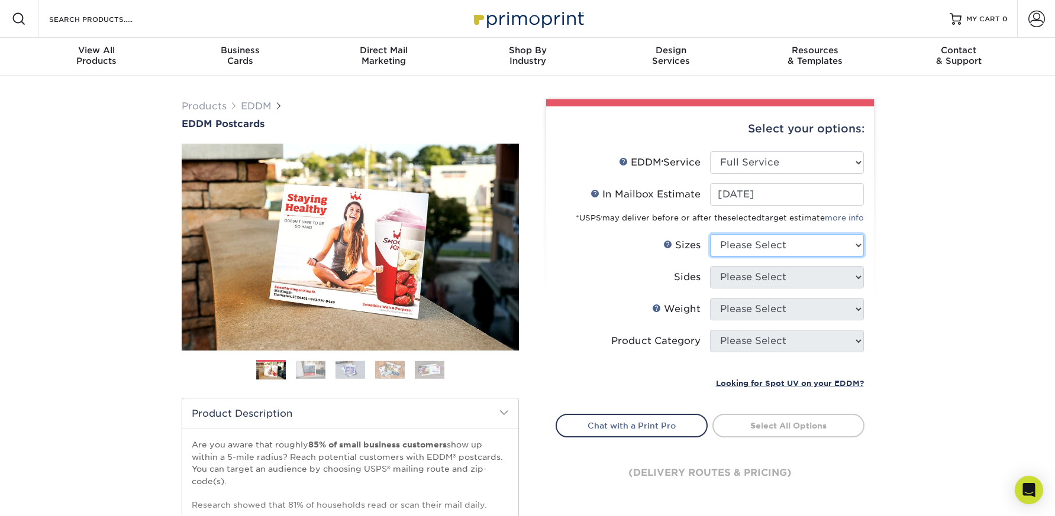
click at [785, 244] on select "Please Select 4.5" x 12" 6" x 12" 6.5" x 8" 6.5" x 9" 6.5" x 12" 7" x 8.5" 8" x…" at bounding box center [787, 245] width 154 height 22
select select "6.50x9.00"
click at [710, 234] on select "Please Select 4.5" x 12" 6" x 12" 6.5" x 8" 6.5" x 9" 6.5" x 12" 7" x 8.5" 8" x…" at bounding box center [787, 245] width 154 height 22
click at [768, 277] on select "Please Select Print Both Sides Print Front Only" at bounding box center [787, 277] width 154 height 22
select select "13abbda7-1d64-4f25-8bb2-c179b224825d"
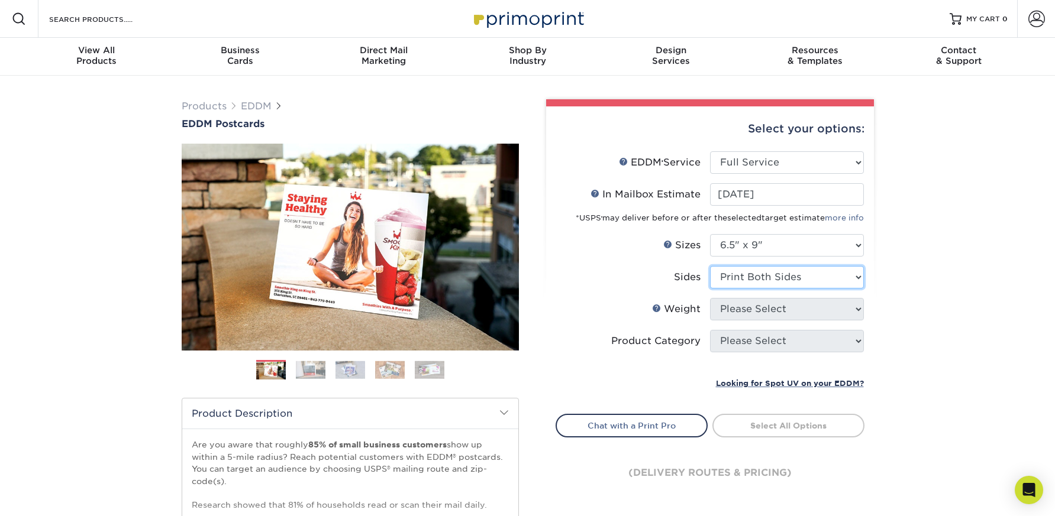
click at [710, 266] on select "Please Select Print Both Sides Print Front Only" at bounding box center [787, 277] width 154 height 22
click at [757, 304] on select "Please Select 16PT 14PT" at bounding box center [787, 309] width 154 height 22
select select "14PT"
click at [710, 298] on select "Please Select 16PT 14PT" at bounding box center [787, 309] width 154 height 22
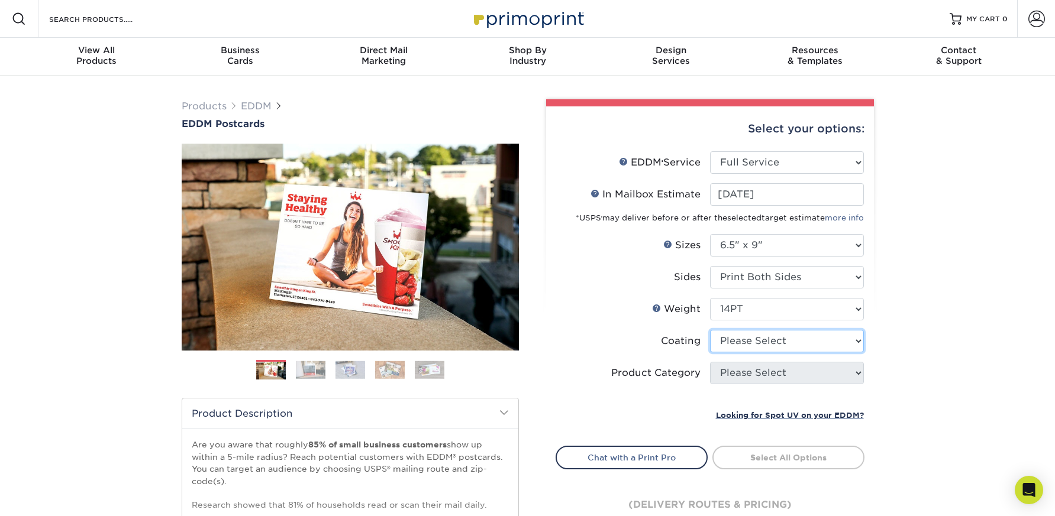
click at [755, 340] on select at bounding box center [787, 341] width 154 height 22
select select "121bb7b5-3b4d-429f-bd8d-bbf80e953313"
click at [710, 330] on select at bounding box center [787, 341] width 154 height 22
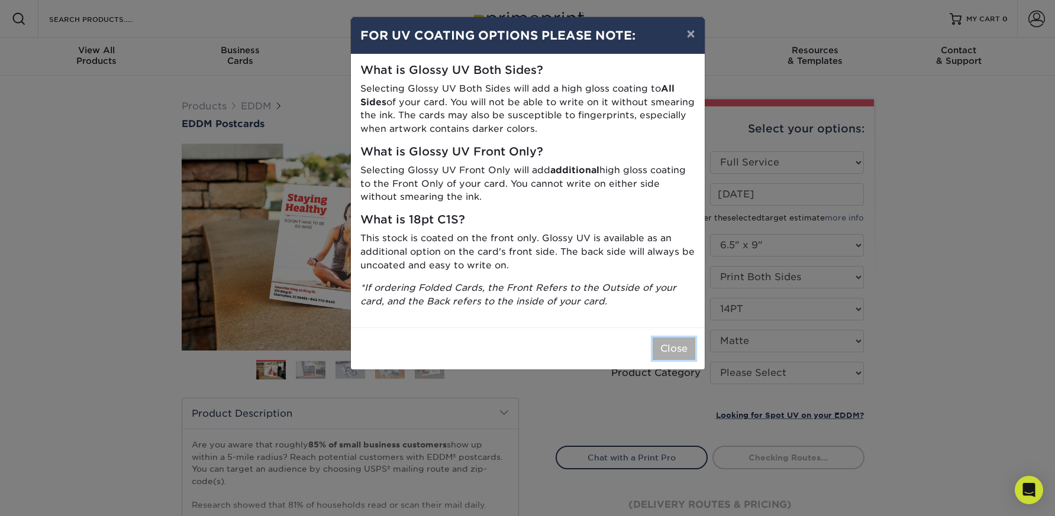
drag, startPoint x: 674, startPoint y: 345, endPoint x: 709, endPoint y: 342, distance: 35.6
click at [674, 345] on button "Close" at bounding box center [673, 349] width 43 height 22
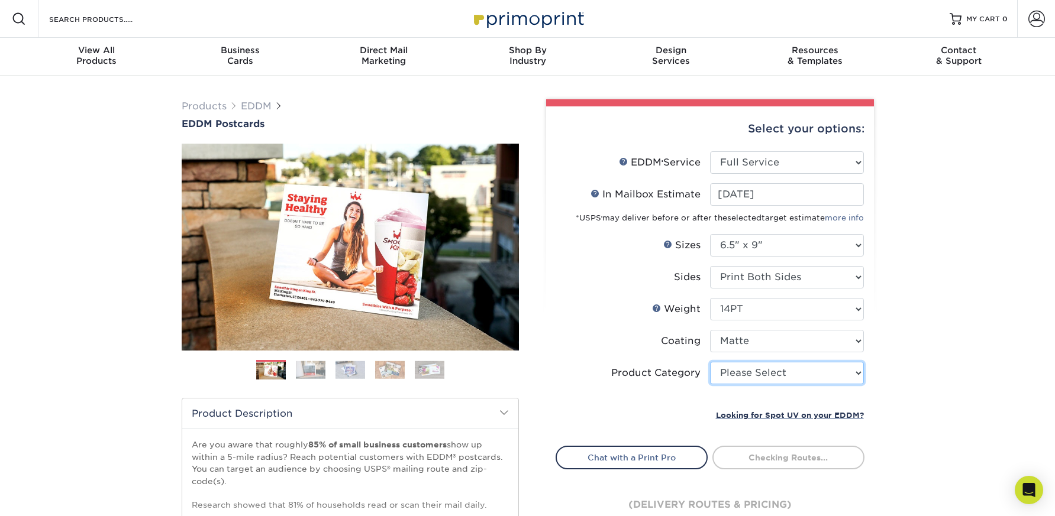
click at [752, 373] on select "Please Select Postcards" at bounding box center [787, 373] width 154 height 22
select select "9b7272e0-d6c8-4c3c-8e97-d3a1bcdab858"
click at [710, 362] on select "Please Select Postcards" at bounding box center [787, 373] width 154 height 22
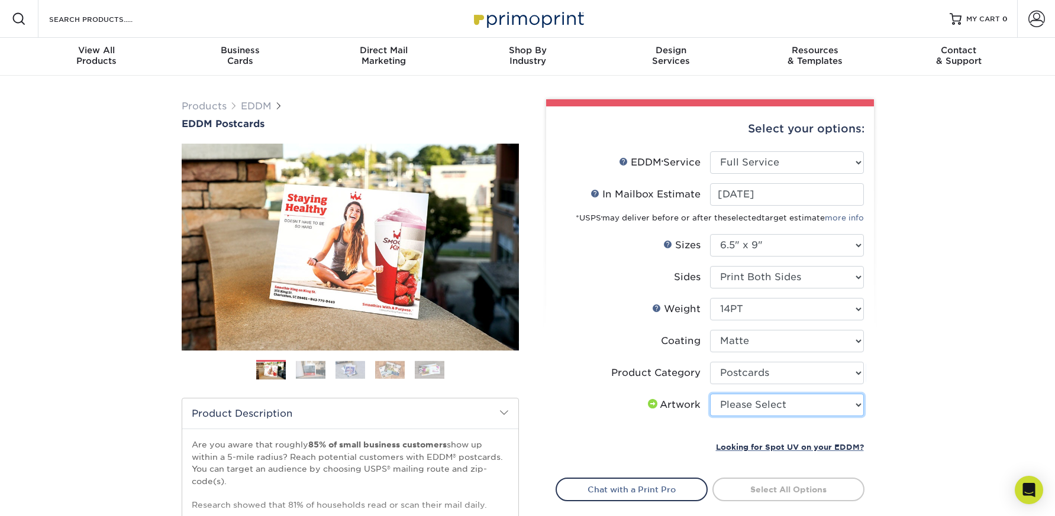
click at [744, 409] on select "Please Select I will upload files I need a design - $150" at bounding box center [787, 405] width 154 height 22
select select "upload"
click at [710, 394] on select "Please Select I will upload files I need a design - $150" at bounding box center [787, 405] width 154 height 22
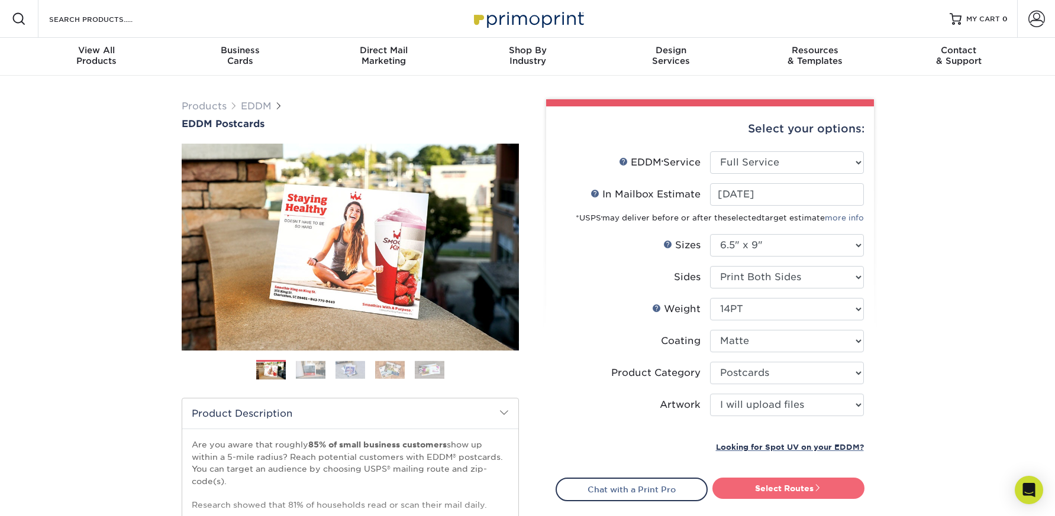
click at [791, 485] on link "Select Routes" at bounding box center [788, 488] width 152 height 21
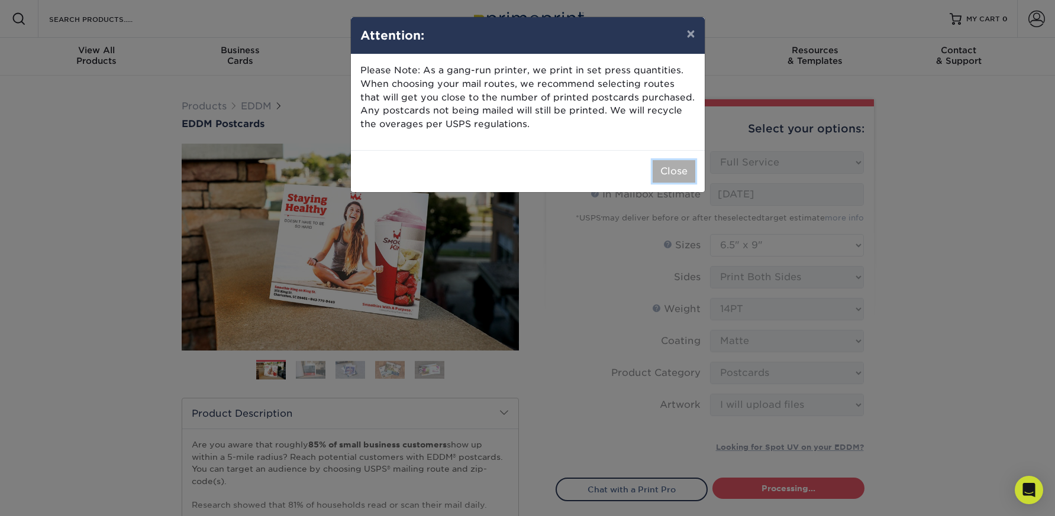
click at [668, 166] on button "Close" at bounding box center [673, 171] width 43 height 22
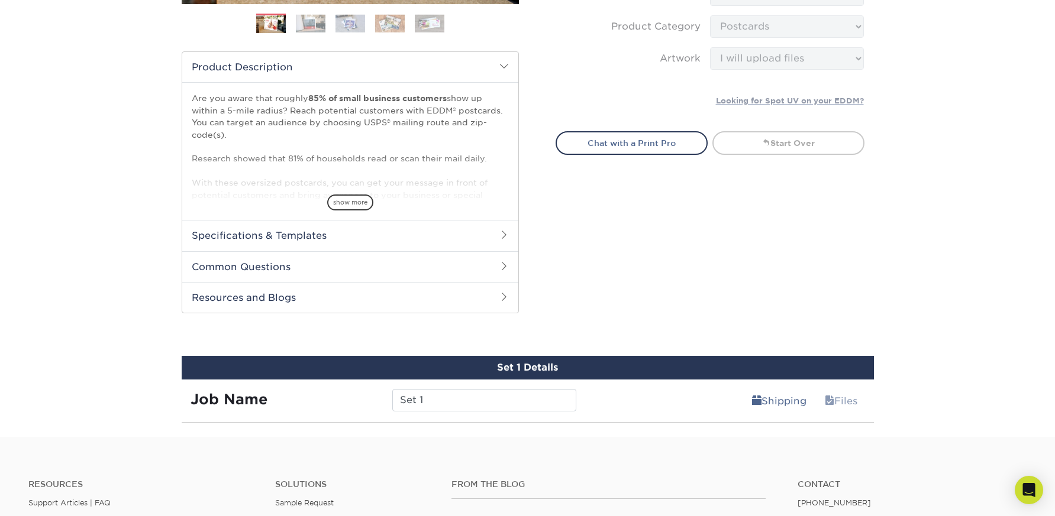
scroll to position [385, 0]
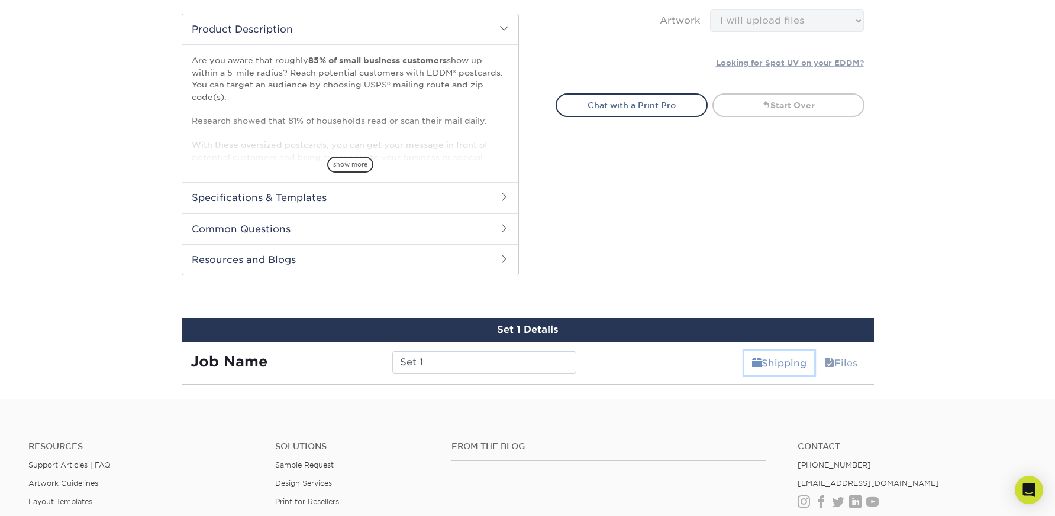
click at [788, 365] on link "Shipping" at bounding box center [779, 363] width 70 height 24
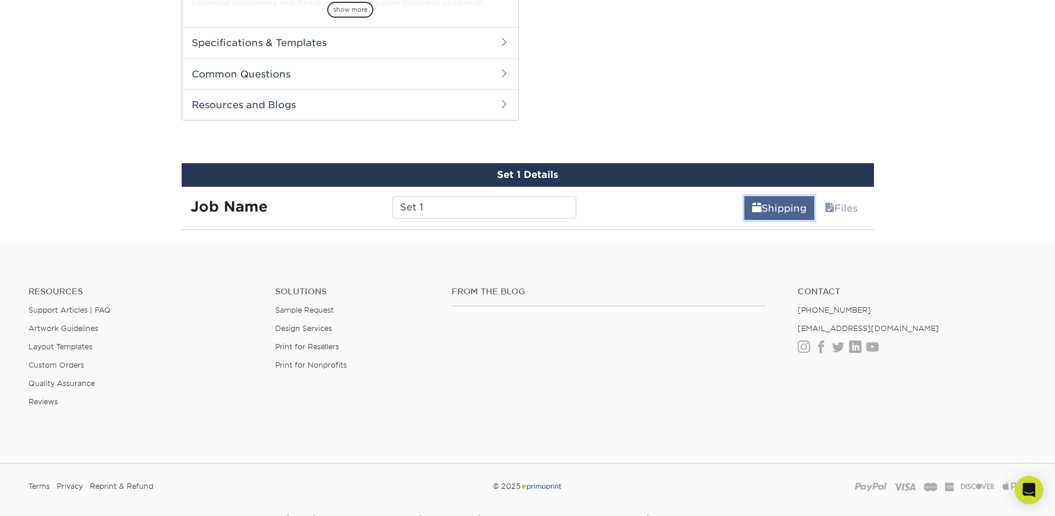
scroll to position [558, 0]
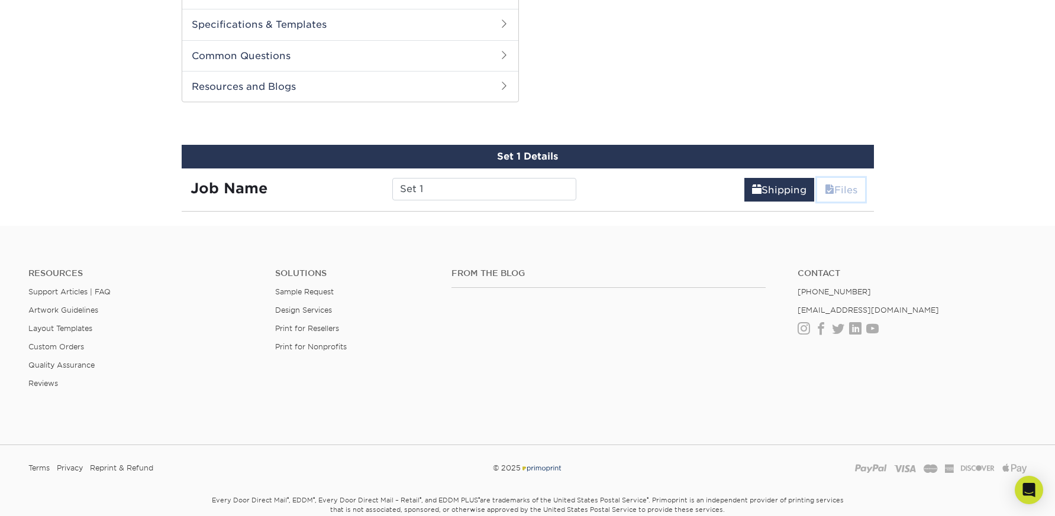
click at [836, 189] on link "Files" at bounding box center [841, 190] width 48 height 24
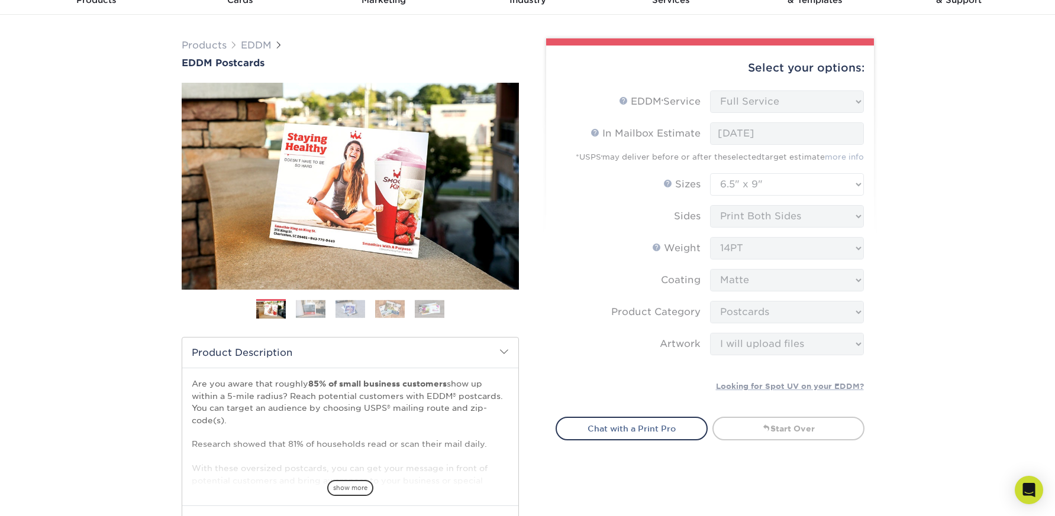
scroll to position [0, 0]
